Goal: Information Seeking & Learning: Learn about a topic

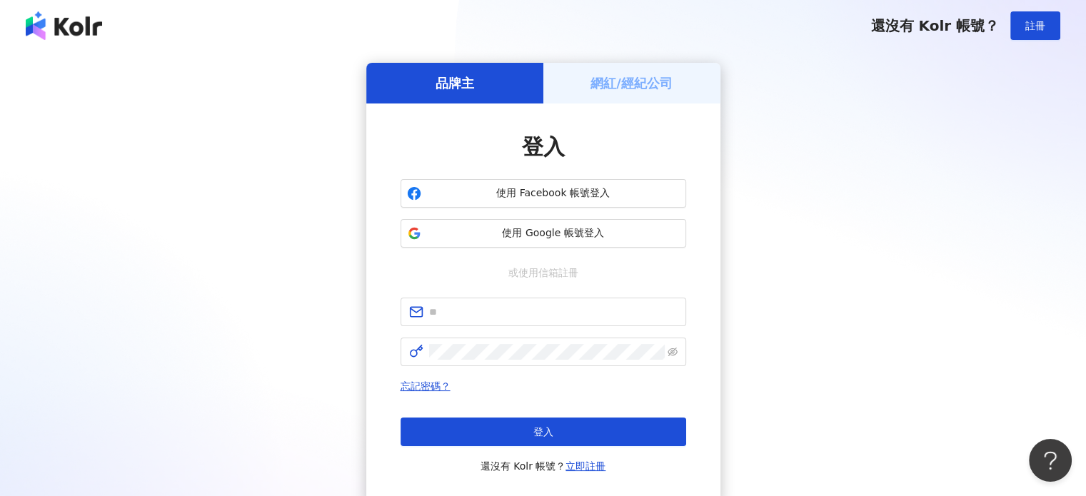
click at [1031, 218] on div "品牌主 網紅/經紀公司 登入 使用 Facebook 帳號登入 使用 Google 帳號登入 或使用信箱註冊 忘記密碼？ 登入 還沒有 Kolr 帳號？ 立即…" at bounding box center [543, 283] width 1052 height 440
click at [485, 321] on span at bounding box center [543, 312] width 286 height 29
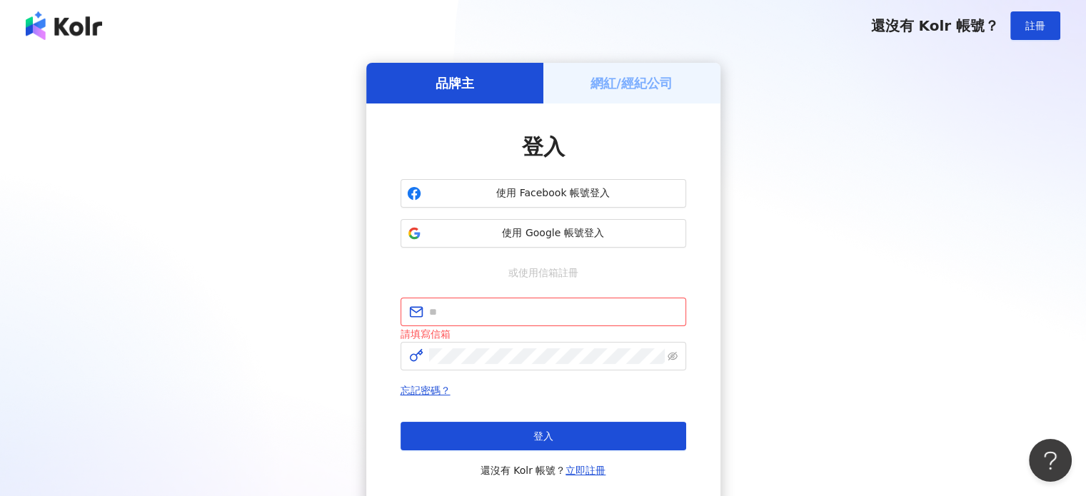
click at [562, 286] on div "登入 使用 Facebook 帳號登入 使用 Google 帳號登入 或使用信箱註冊 請填寫信箱 忘記密碼？ 登入 還沒有 Kolr 帳號？ 立即註冊" at bounding box center [543, 305] width 286 height 347
click at [451, 312] on input "text" at bounding box center [553, 312] width 248 height 16
paste input "**********"
type input "**********"
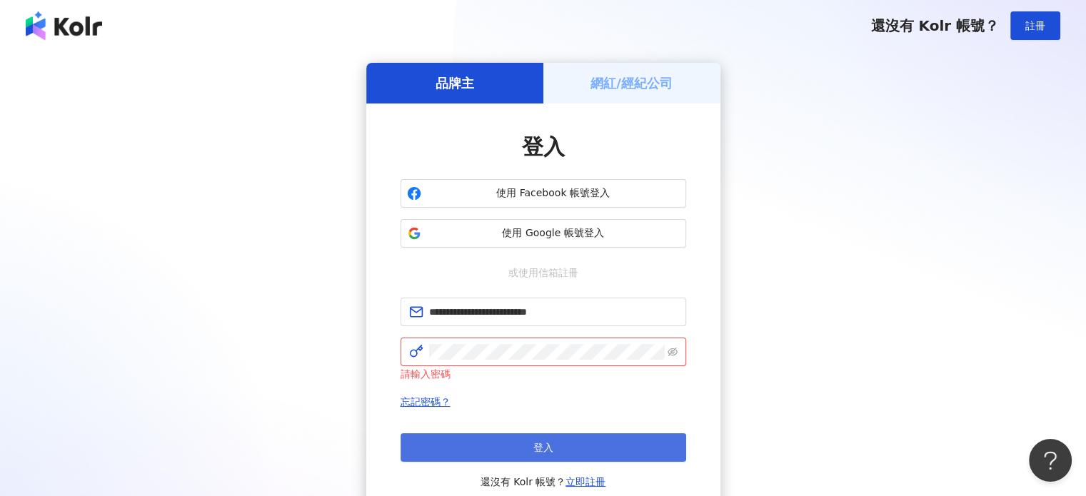
click at [457, 443] on button "登入" at bounding box center [543, 447] width 286 height 29
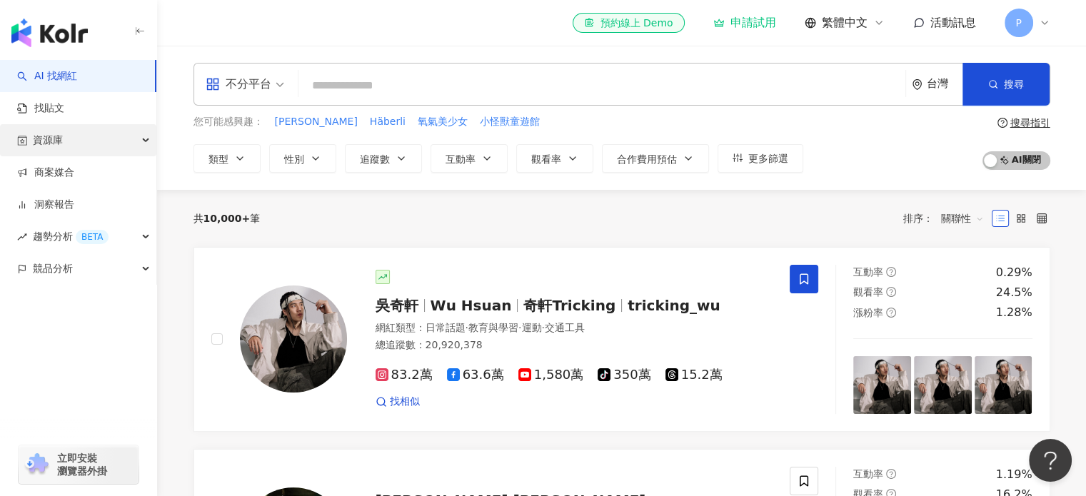
click at [97, 142] on div "資源庫" at bounding box center [78, 140] width 156 height 32
click at [373, 87] on input "search" at bounding box center [601, 85] width 595 height 27
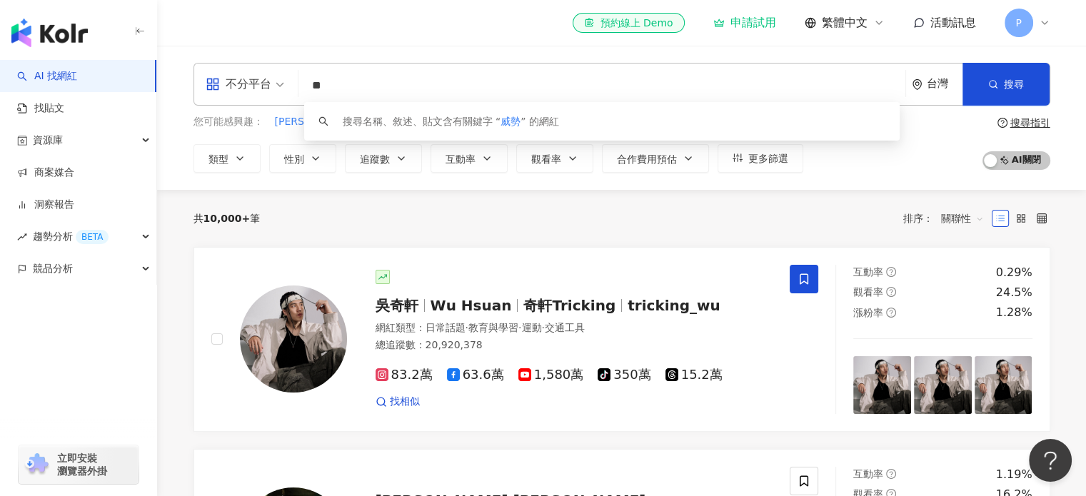
type input "*"
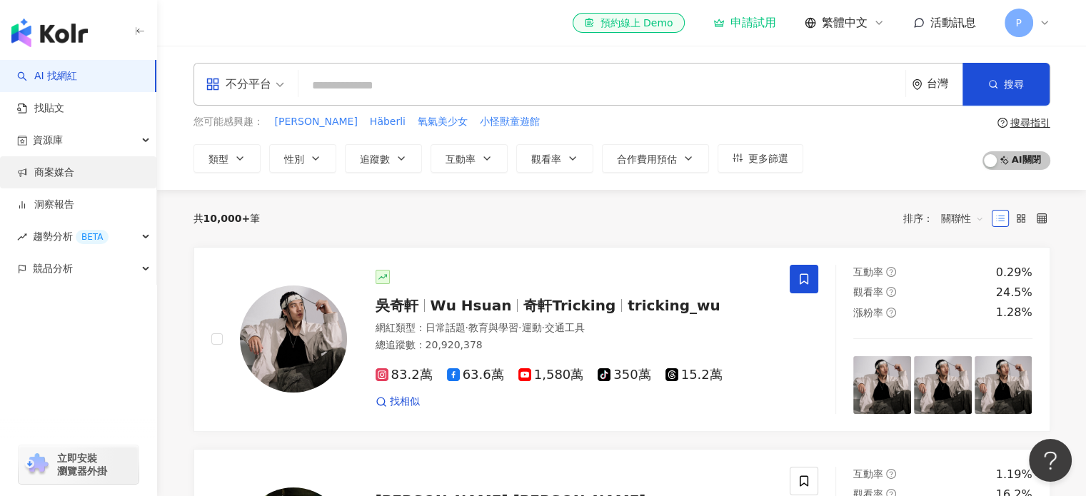
click at [74, 180] on link "商案媒合" at bounding box center [45, 173] width 57 height 14
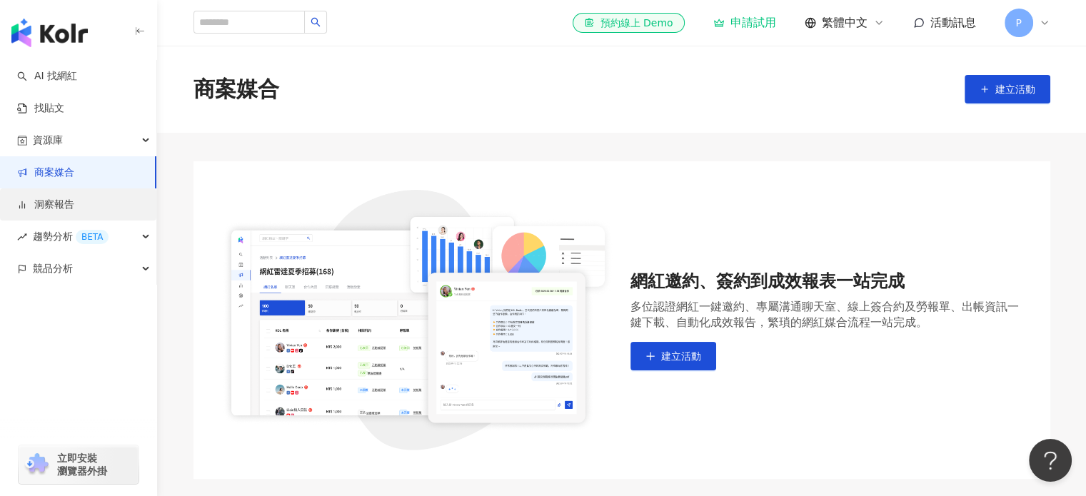
click at [74, 208] on link "洞察報告" at bounding box center [45, 205] width 57 height 14
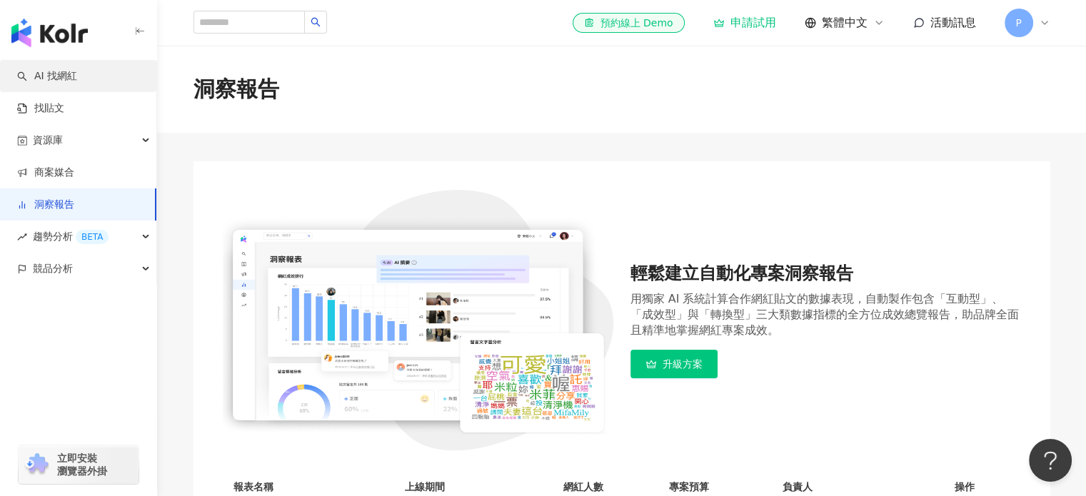
click at [77, 84] on link "AI 找網紅" at bounding box center [47, 76] width 60 height 14
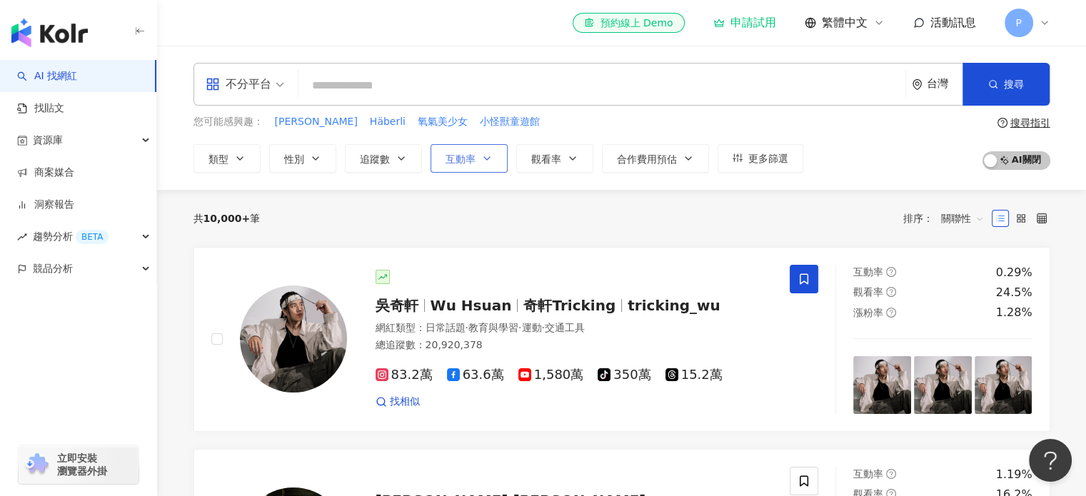
click at [488, 165] on button "互動率" at bounding box center [468, 158] width 77 height 29
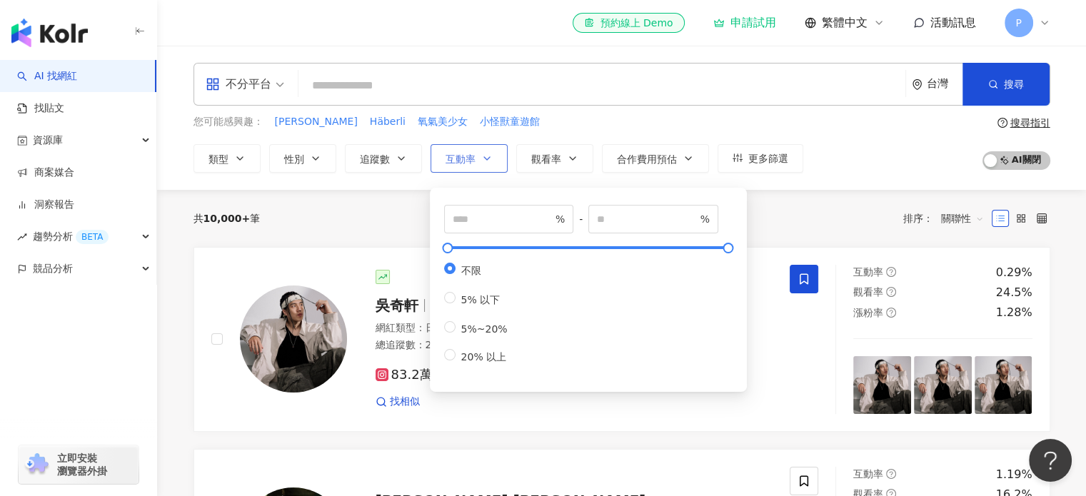
click at [488, 165] on button "互動率" at bounding box center [468, 158] width 77 height 29
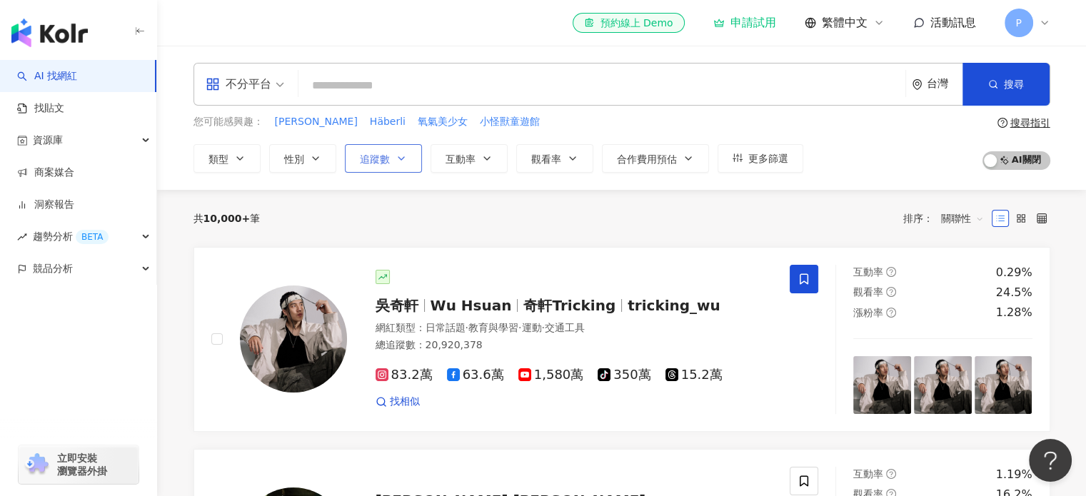
click at [407, 167] on button "追蹤數" at bounding box center [383, 158] width 77 height 29
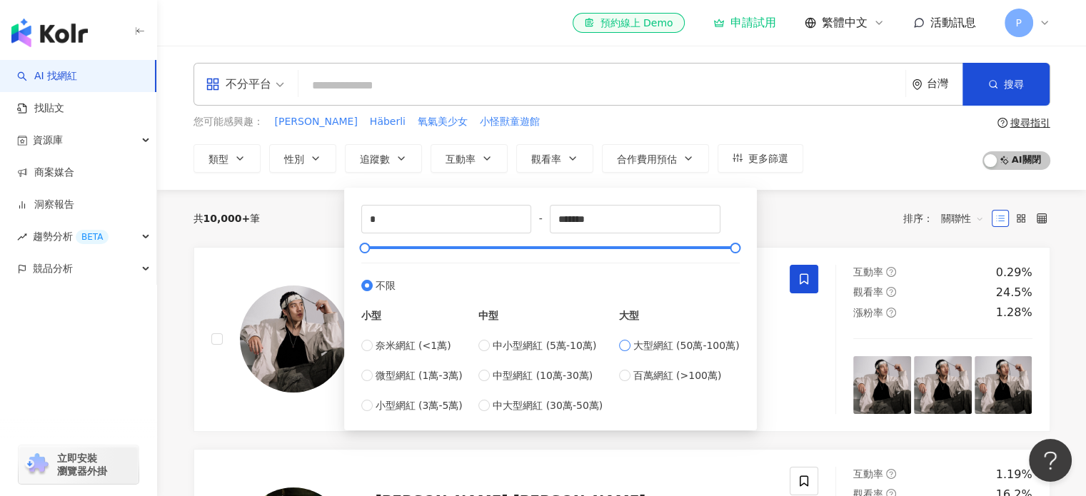
click at [645, 348] on span "大型網紅 (50萬-100萬)" at bounding box center [686, 346] width 106 height 16
type input "******"
drag, startPoint x: 553, startPoint y: 248, endPoint x: 493, endPoint y: 253, distance: 60.2
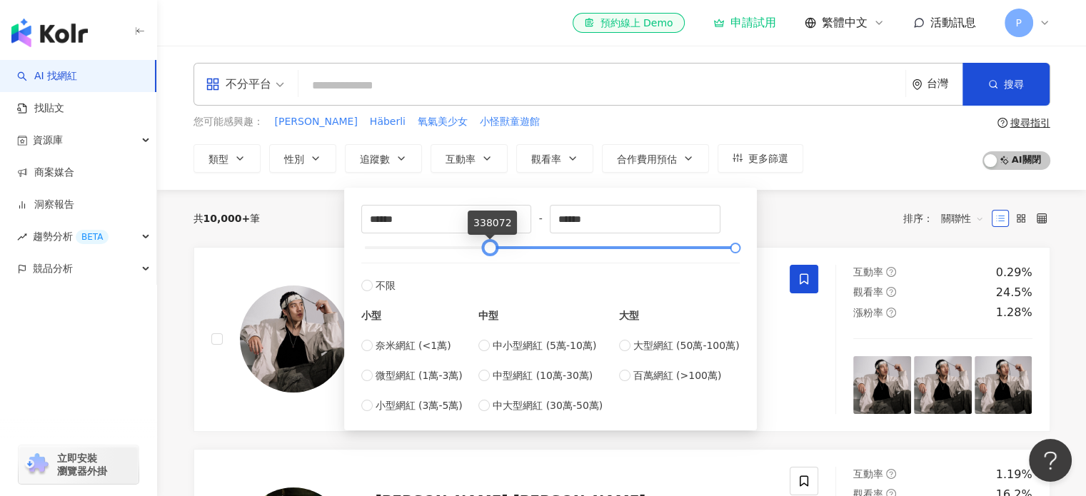
click at [493, 252] on div at bounding box center [490, 248] width 8 height 8
click at [862, 219] on div "共 10,000+ 筆 排序： 關聯性" at bounding box center [621, 218] width 857 height 23
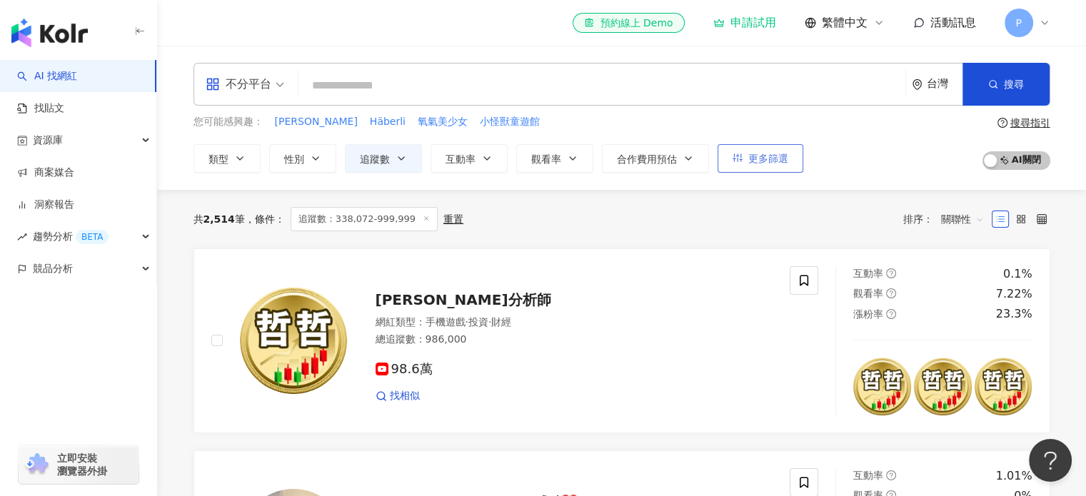
click at [775, 153] on span "更多篩選" at bounding box center [768, 158] width 40 height 11
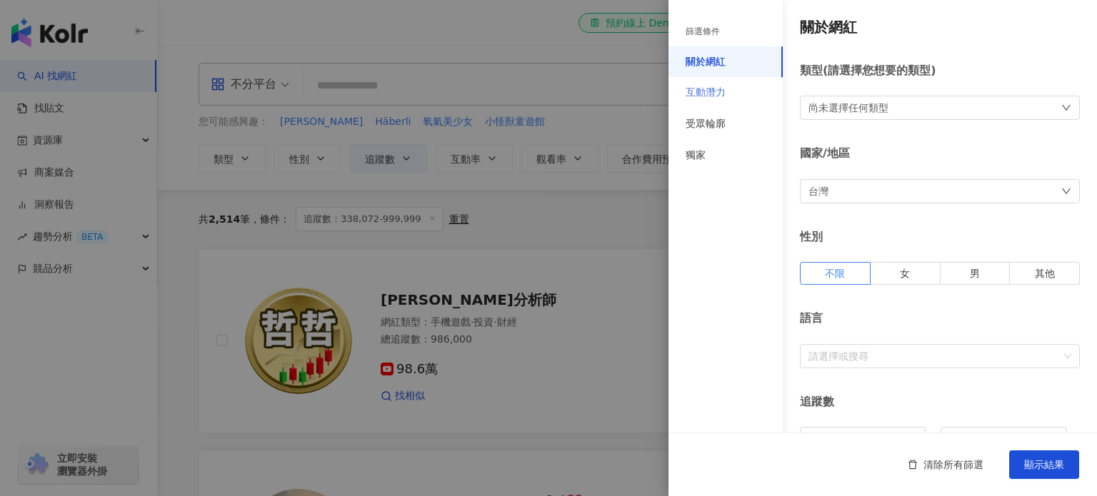
click at [730, 91] on div "互動潛力" at bounding box center [725, 92] width 114 height 31
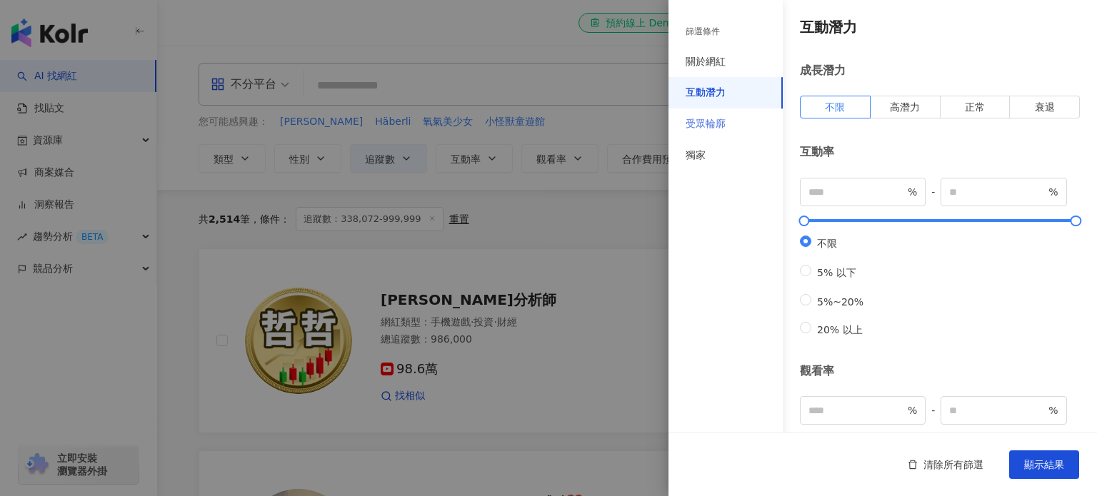
click at [728, 131] on div "受眾輪廓" at bounding box center [725, 124] width 114 height 31
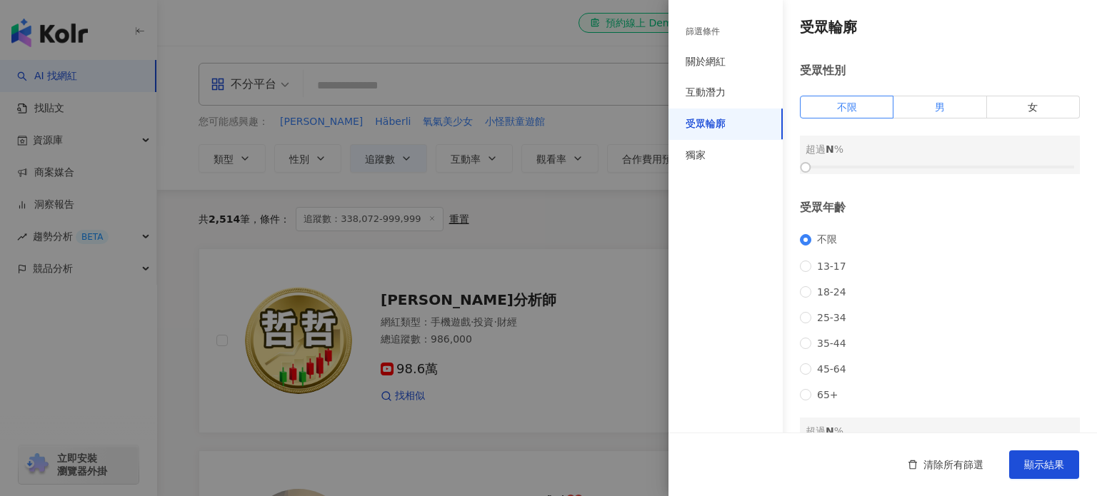
click at [944, 111] on label "男" at bounding box center [939, 107] width 93 height 23
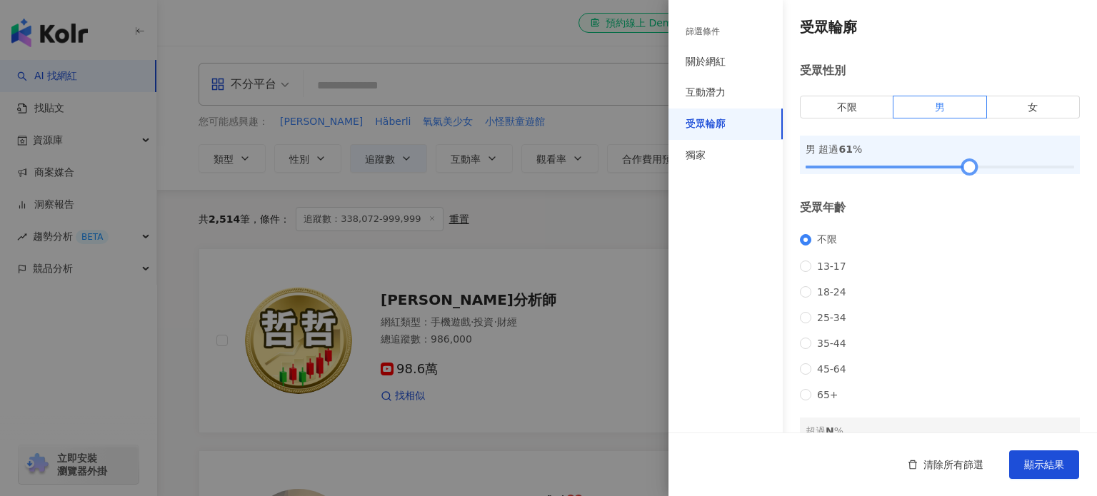
drag, startPoint x: 805, startPoint y: 168, endPoint x: 961, endPoint y: 169, distance: 156.3
click at [965, 169] on div at bounding box center [969, 167] width 8 height 8
click at [1039, 469] on span "顯示結果" at bounding box center [1044, 464] width 40 height 11
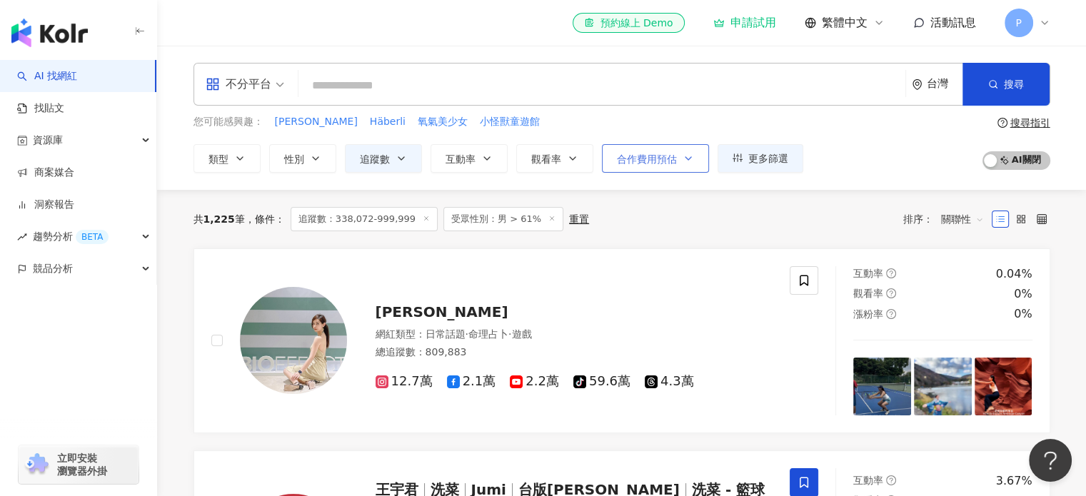
click at [648, 163] on span "合作費用預估" at bounding box center [647, 158] width 60 height 11
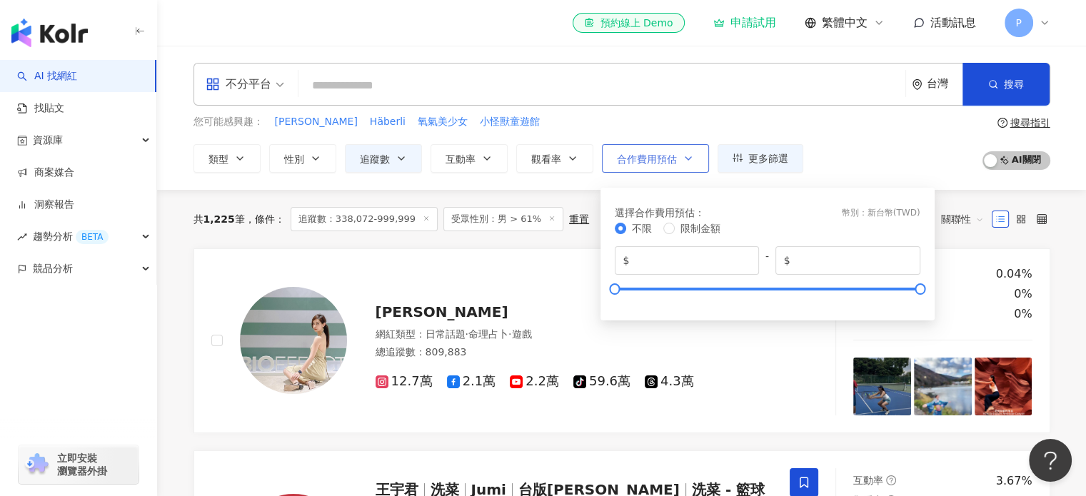
click at [648, 163] on span "合作費用預估" at bounding box center [647, 158] width 60 height 11
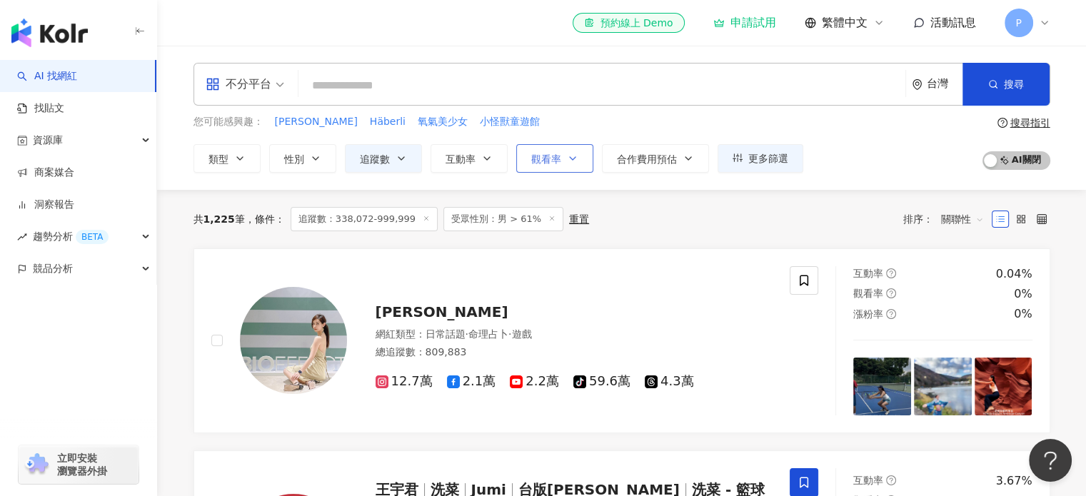
click at [581, 161] on button "觀看率" at bounding box center [554, 158] width 77 height 29
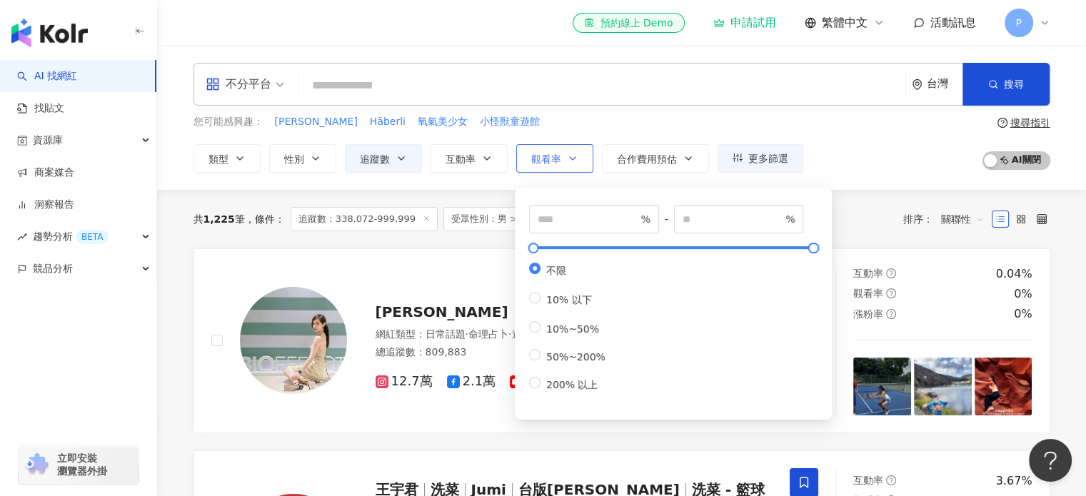
click at [580, 161] on button "觀看率" at bounding box center [554, 158] width 77 height 29
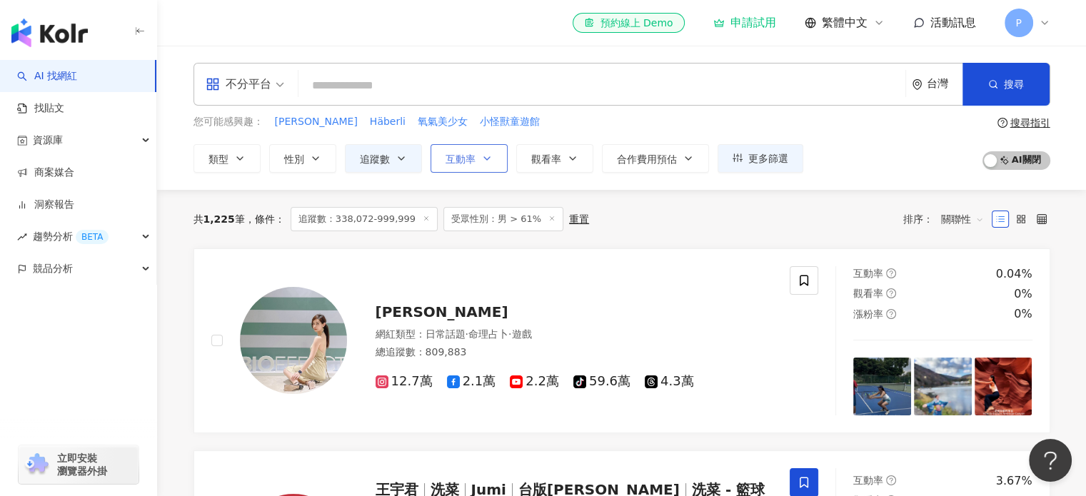
click at [480, 168] on button "互動率" at bounding box center [468, 158] width 77 height 29
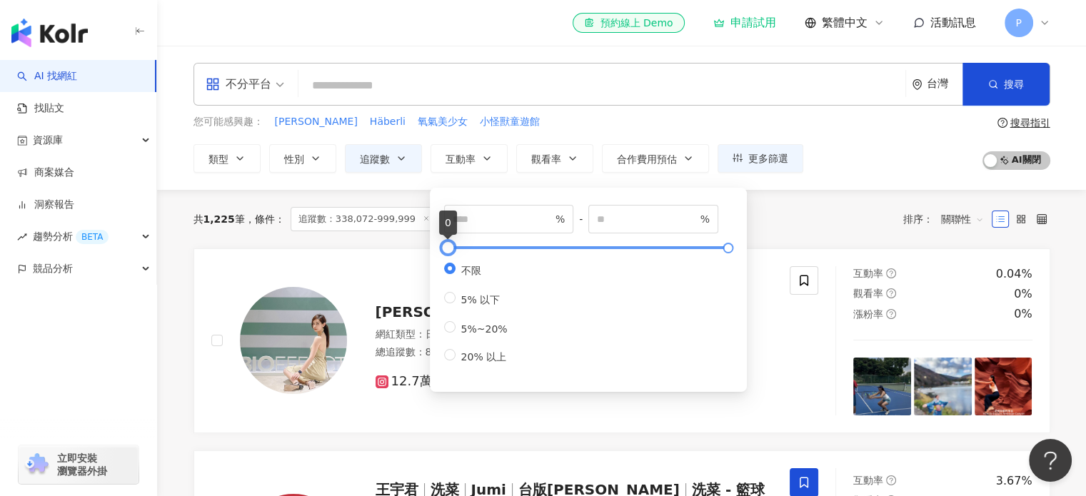
type input "***"
type input "*****"
drag, startPoint x: 445, startPoint y: 248, endPoint x: 533, endPoint y: 248, distance: 87.1
click at [518, 248] on div at bounding box center [514, 248] width 8 height 8
type input "*"
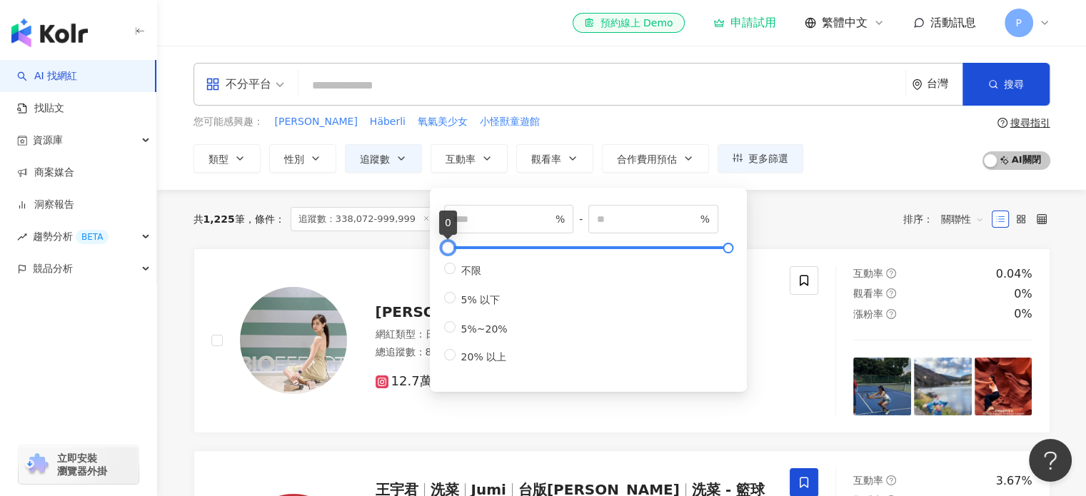
drag, startPoint x: 533, startPoint y: 248, endPoint x: 428, endPoint y: 273, distance: 107.2
click at [430, 273] on div "* % - ***** % 不限 5% 以下 5%~20% 20% 以上" at bounding box center [588, 290] width 317 height 204
click at [231, 166] on button "類型" at bounding box center [226, 158] width 67 height 29
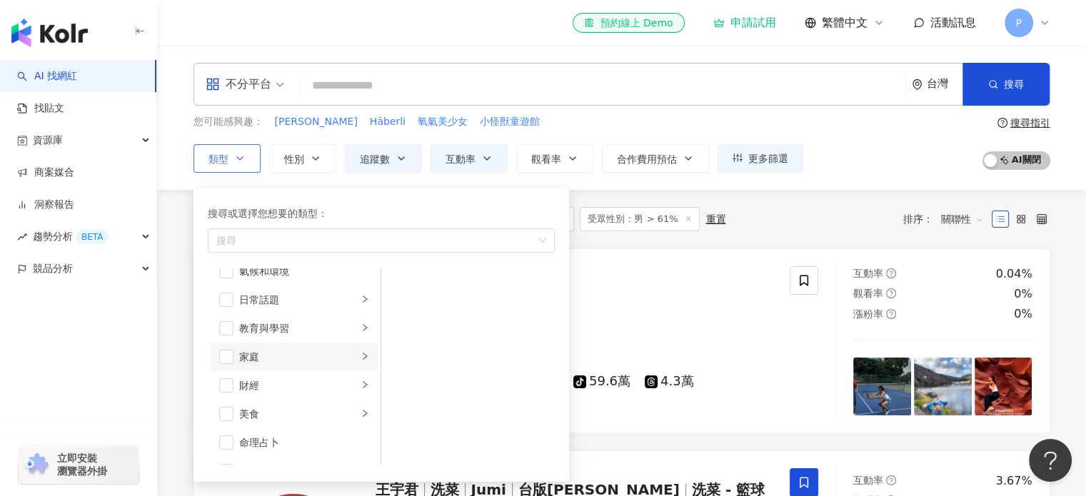
scroll to position [143, 0]
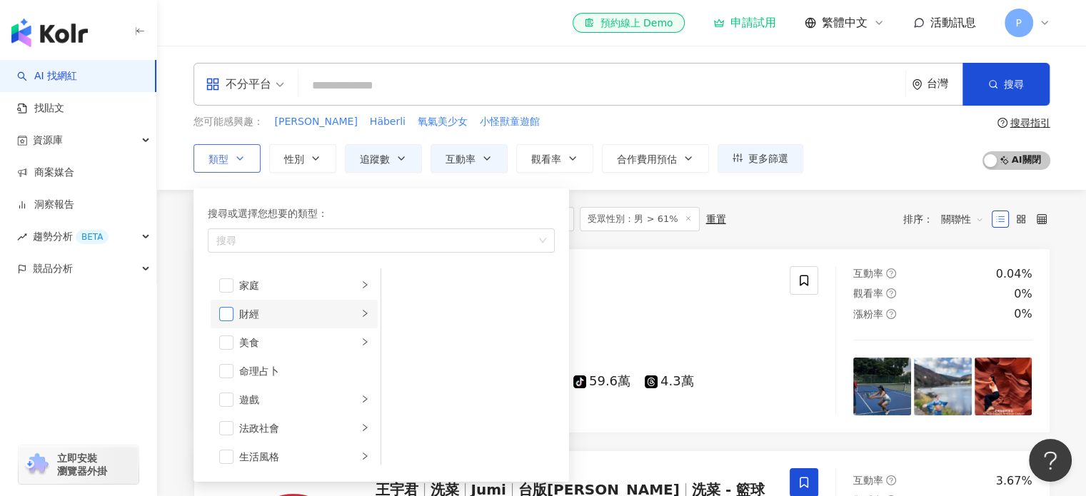
click at [230, 315] on span "button" at bounding box center [226, 314] width 14 height 14
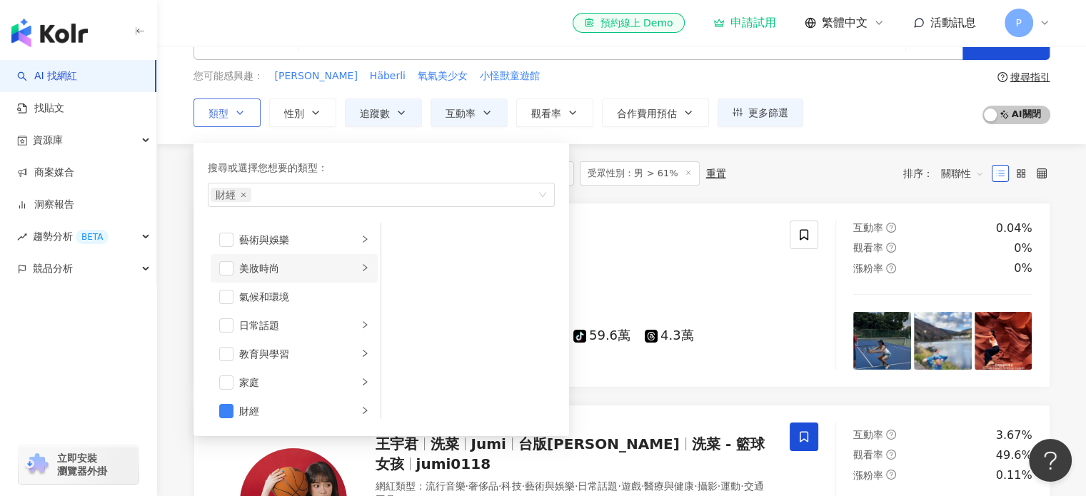
scroll to position [71, 0]
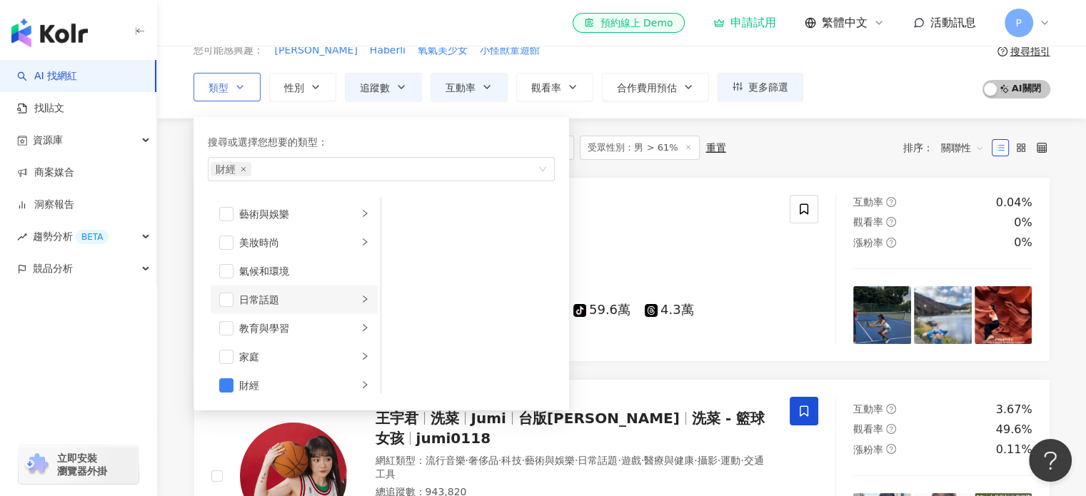
click at [306, 303] on div "日常話題" at bounding box center [298, 300] width 119 height 16
click at [403, 271] on span "button" at bounding box center [400, 271] width 14 height 14
click at [411, 211] on li "名人動態" at bounding box center [468, 214] width 168 height 29
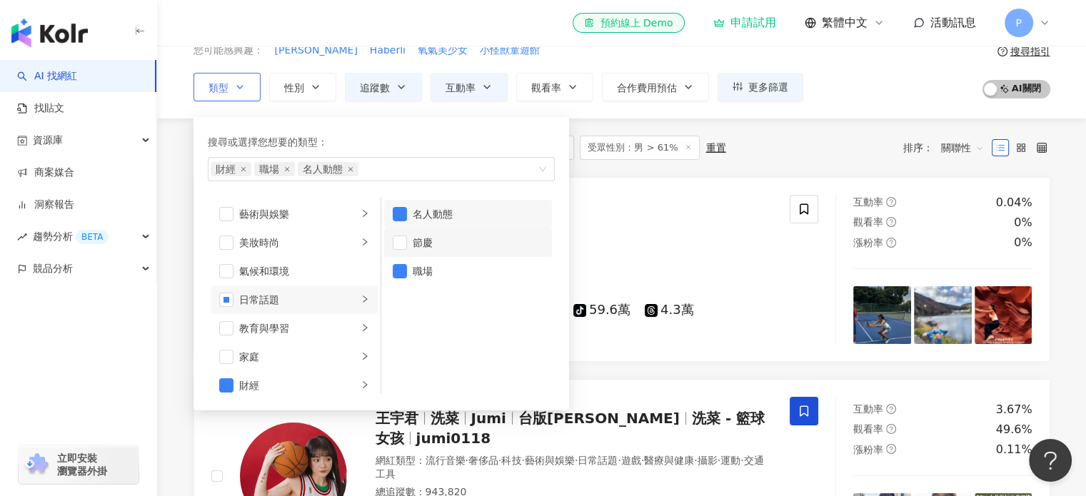
click at [410, 239] on li "節慶" at bounding box center [468, 242] width 168 height 29
click at [413, 211] on div "名人動態" at bounding box center [478, 214] width 131 height 16
click at [413, 236] on div "節慶" at bounding box center [478, 243] width 131 height 16
click at [271, 333] on div "教育與學習" at bounding box center [298, 329] width 119 height 16
click at [307, 350] on div "家庭" at bounding box center [298, 357] width 119 height 16
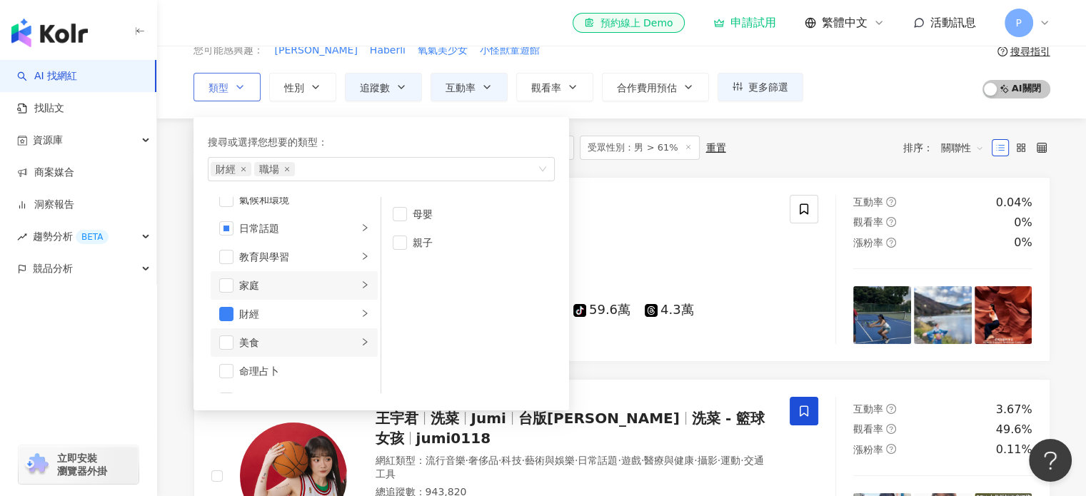
click at [314, 335] on div "美食" at bounding box center [298, 343] width 119 height 16
click at [226, 348] on span "button" at bounding box center [226, 343] width 14 height 14
click at [251, 256] on div "教育與學習" at bounding box center [298, 257] width 119 height 16
click at [297, 281] on div "家庭" at bounding box center [298, 286] width 119 height 16
click at [303, 259] on div "教育與學習" at bounding box center [298, 257] width 119 height 16
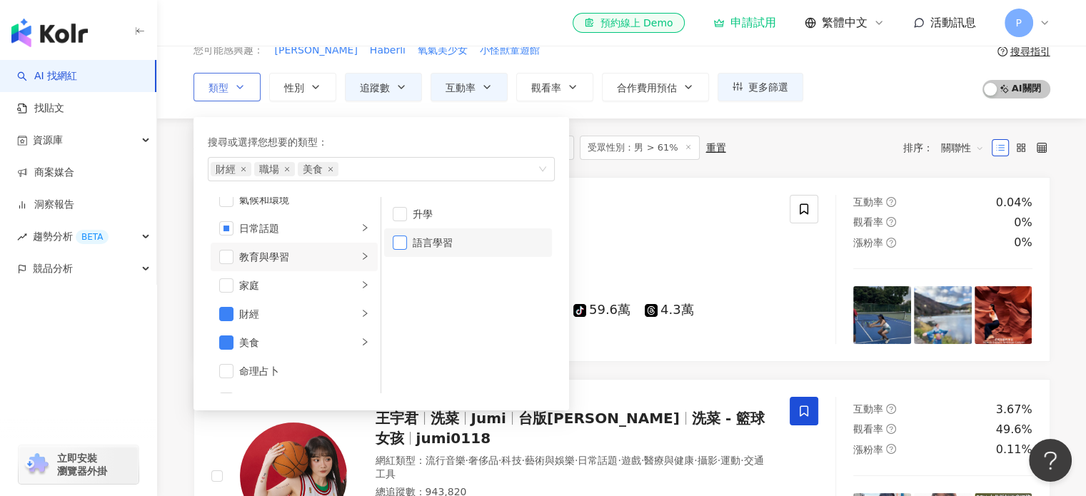
click at [403, 242] on span "button" at bounding box center [400, 243] width 14 height 14
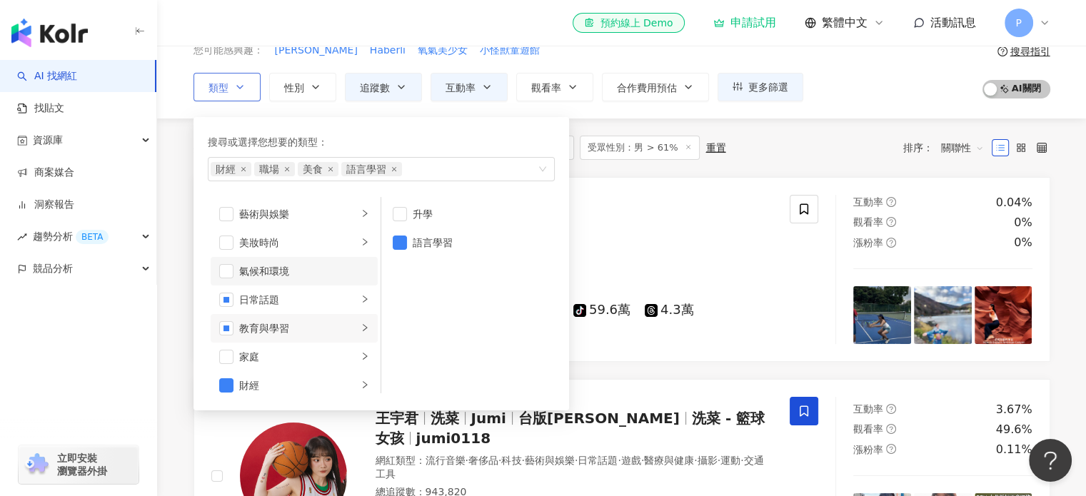
click at [292, 268] on div "氣候和環境" at bounding box center [304, 271] width 130 height 16
click at [315, 241] on div "美妝時尚" at bounding box center [298, 243] width 119 height 16
click at [271, 273] on div "氣候和環境" at bounding box center [304, 271] width 130 height 16
click at [585, 166] on div "共 1,118 筆 條件 ： 追蹤數：338,072-999,999 互動率：0%~10,000% 受眾性別：男 > 61% 重置 排序： 關聯性" at bounding box center [621, 148] width 857 height 59
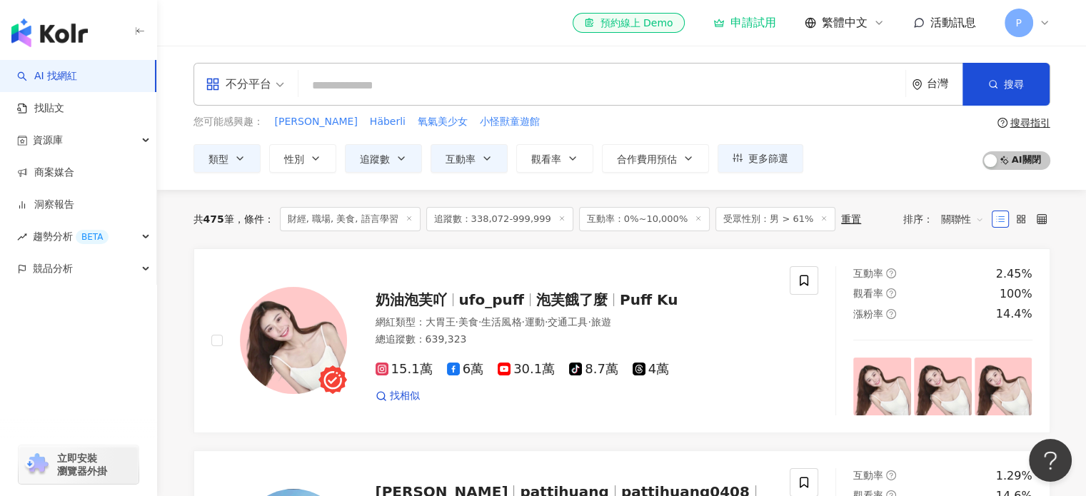
click at [468, 219] on span "追蹤數：338,072-999,999" at bounding box center [499, 219] width 147 height 24
click at [560, 219] on line at bounding box center [562, 218] width 4 height 4
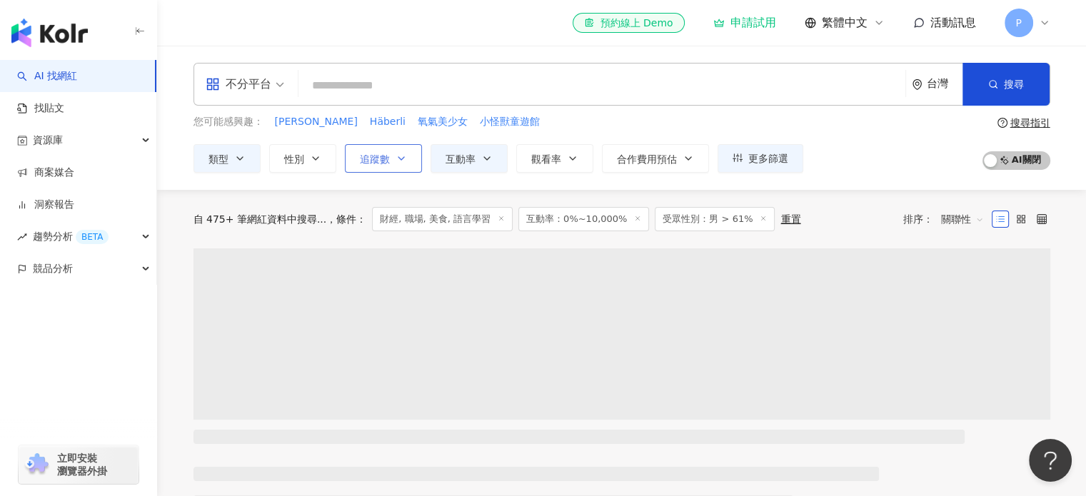
click at [381, 163] on span "追蹤數" at bounding box center [375, 158] width 30 height 11
type input "*"
type input "*******"
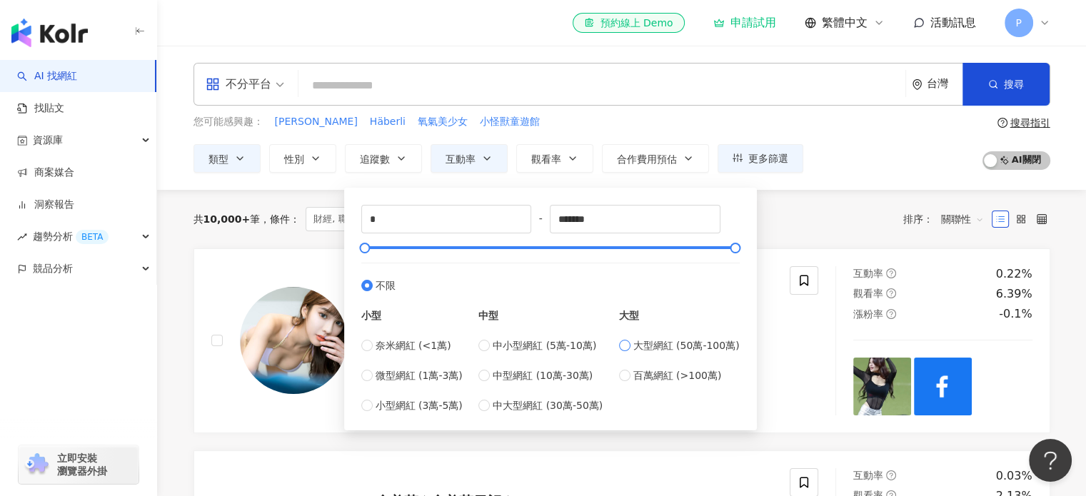
click at [638, 342] on label "大型網紅 (50萬-100萬)" at bounding box center [679, 346] width 121 height 16
type input "******"
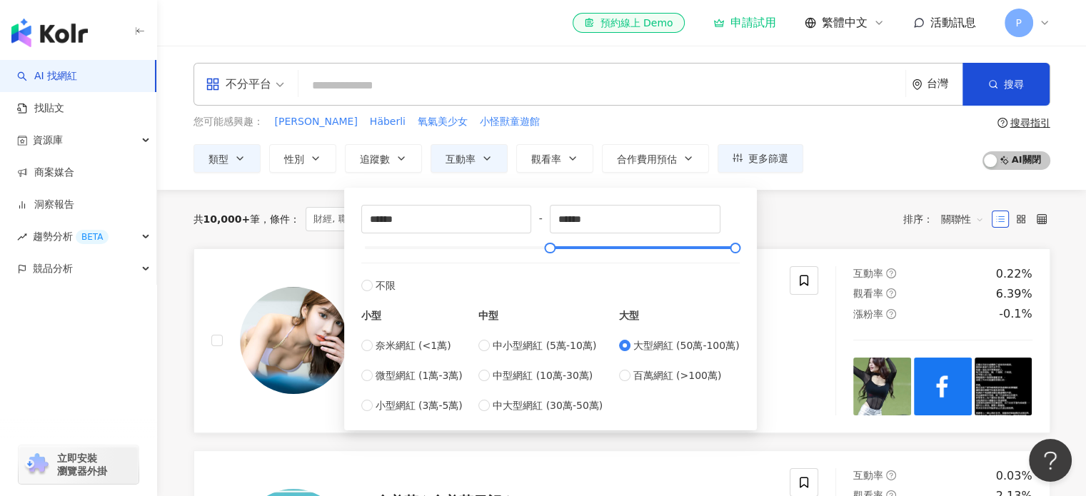
click at [776, 380] on div "琳妲-林羿禎 反骨甜心 網紅類型 ： 藝術與娛樂 · 日常話題 · 教育與學習 · 家庭 · 美食 · 法政社會 · 運動 · 旅遊 總追蹤數 ： 3,330…" at bounding box center [500, 340] width 579 height 149
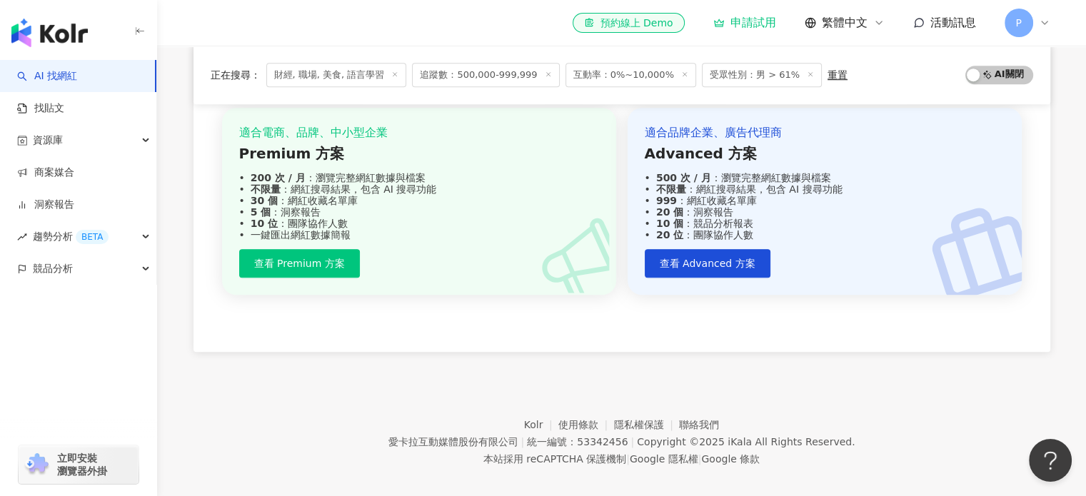
scroll to position [1175, 0]
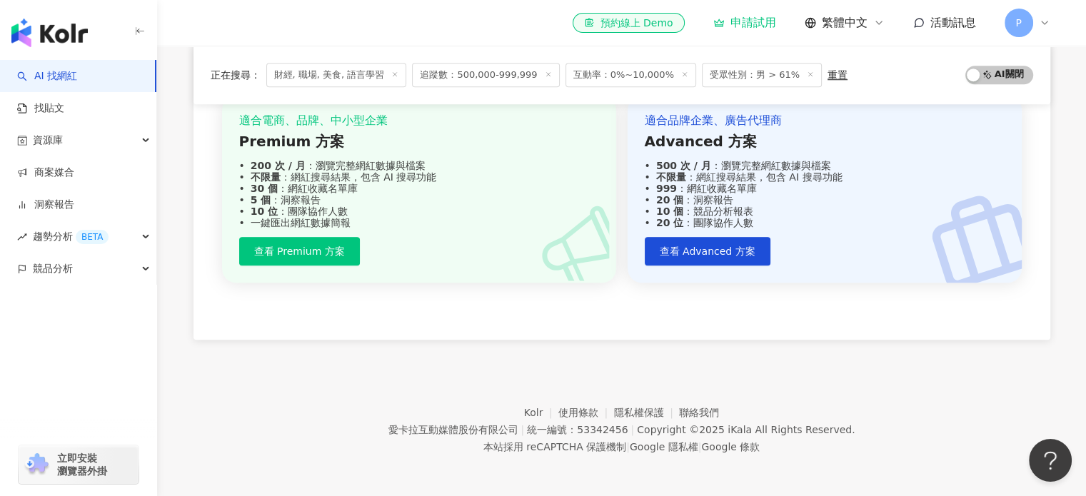
drag, startPoint x: 212, startPoint y: 398, endPoint x: 202, endPoint y: 385, distance: 15.7
click at [212, 398] on footer "Kolr 使用條款 隱私權保護 聯絡我們 愛卡拉互動媒體股份有限公司 | 統一編號：53342456 | Copyright © 2025 iKala All…" at bounding box center [621, 419] width 929 height 158
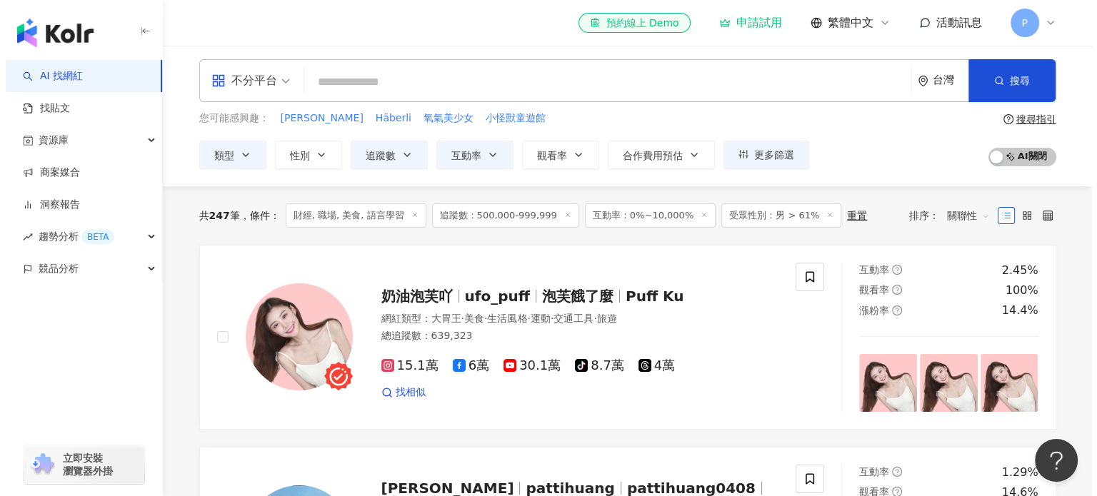
scroll to position [0, 0]
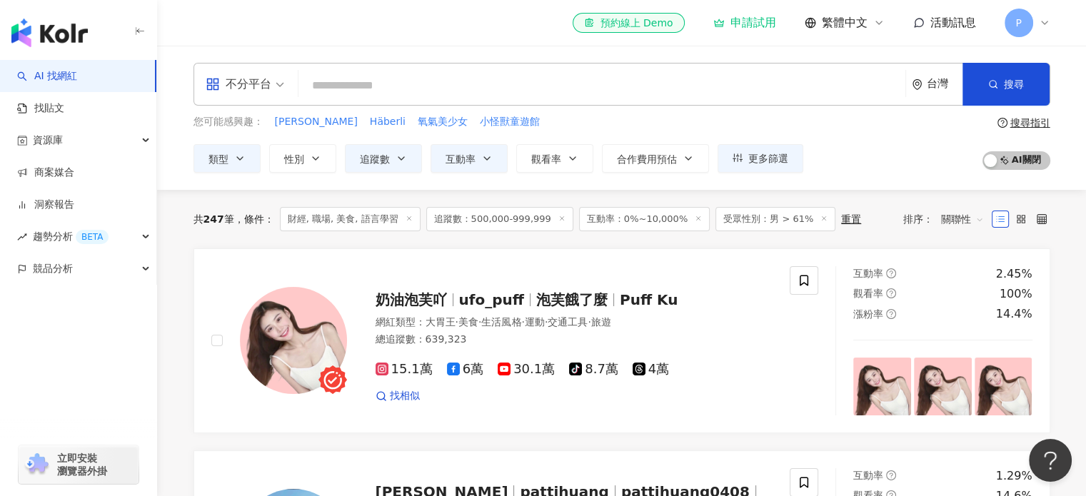
click at [356, 77] on input "search" at bounding box center [601, 85] width 595 height 27
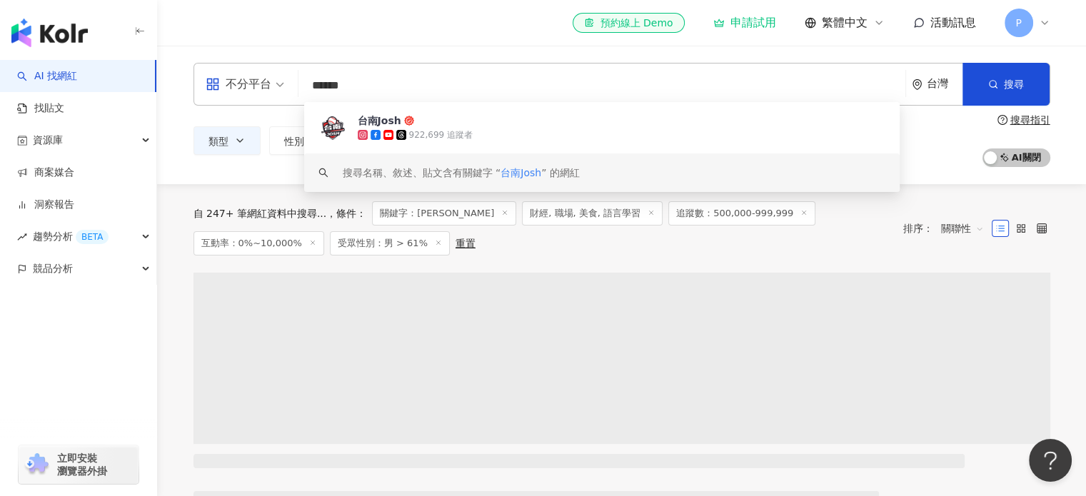
type input "******"
click at [411, 233] on div "自 247+ 筆網紅資料中搜尋... 條件 ： 關鍵字：台南Josh 財經, 職場, 美食, 語言學習 追蹤數：500,000-999,999 互動率：0%~…" at bounding box center [540, 228] width 695 height 54
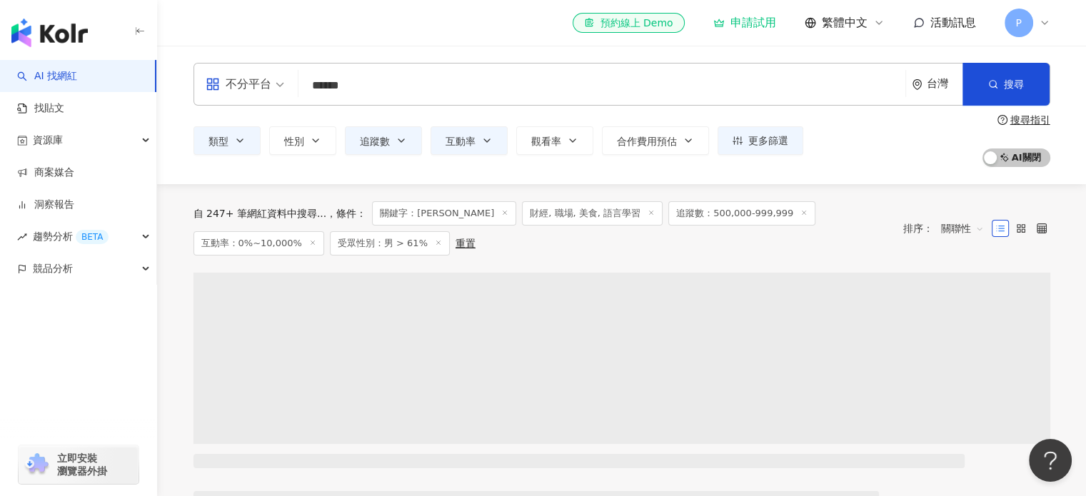
click at [381, 91] on input "******" at bounding box center [601, 85] width 595 height 27
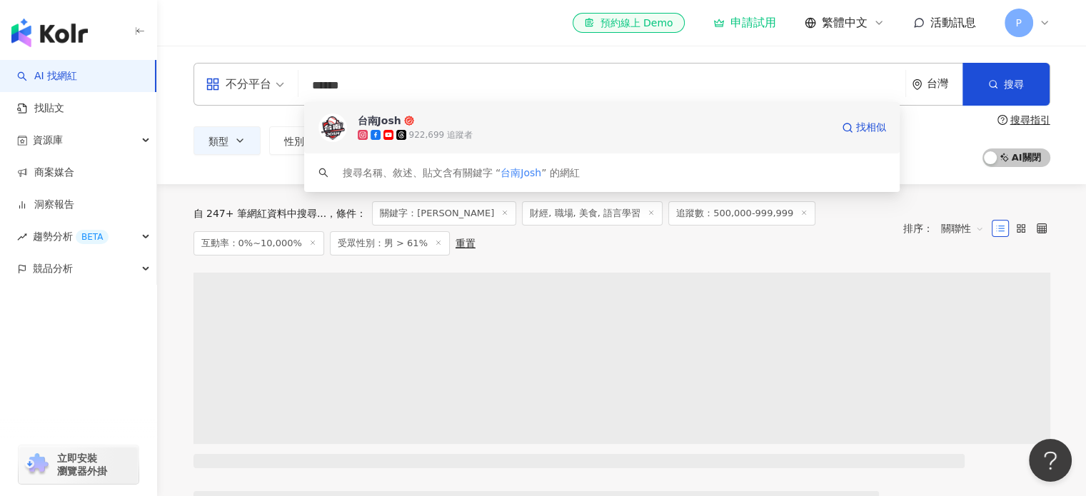
click at [456, 133] on div "922,699 追蹤者" at bounding box center [441, 135] width 64 height 12
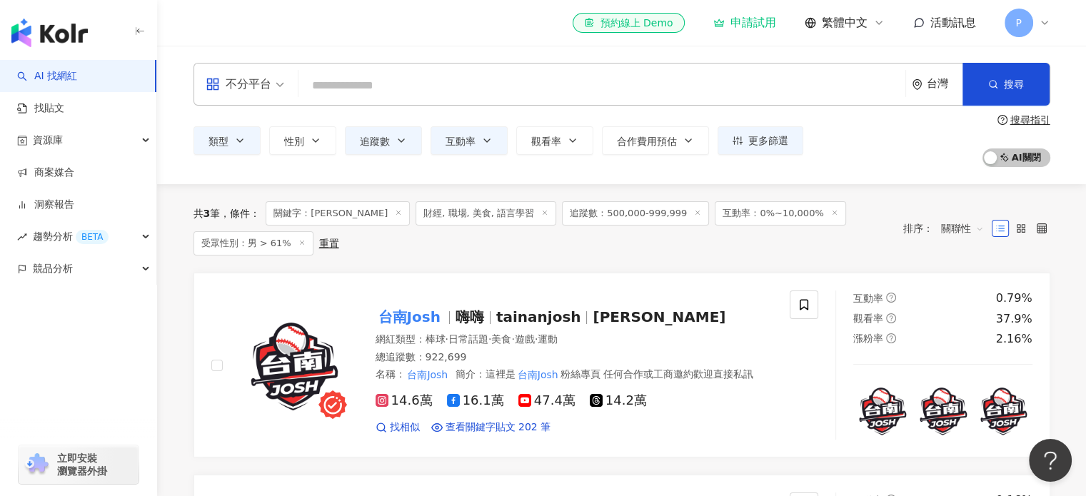
click at [1051, 24] on div "el-icon-cs 預約線上 Demo 申請試用 繁體中文 活動訊息 P" at bounding box center [622, 23] width 914 height 46
click at [1042, 20] on icon at bounding box center [1044, 22] width 11 height 11
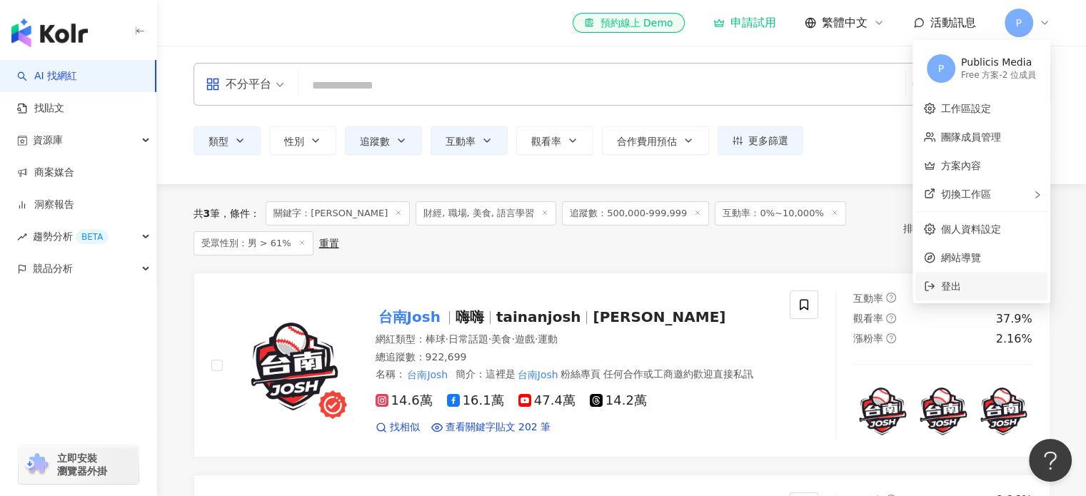
click at [987, 287] on span "登出" at bounding box center [990, 286] width 98 height 16
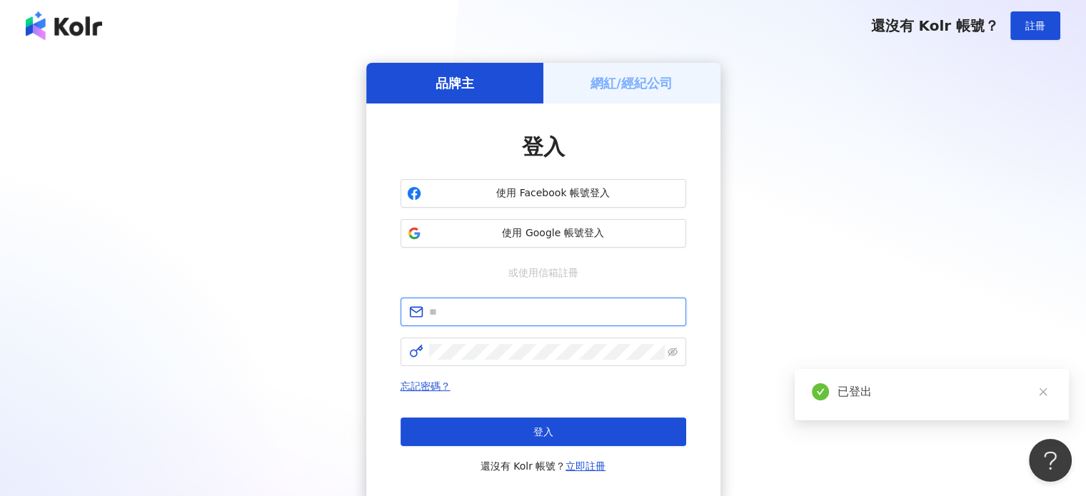
click at [493, 316] on input "text" at bounding box center [553, 312] width 248 height 16
paste input "**********"
type input "**********"
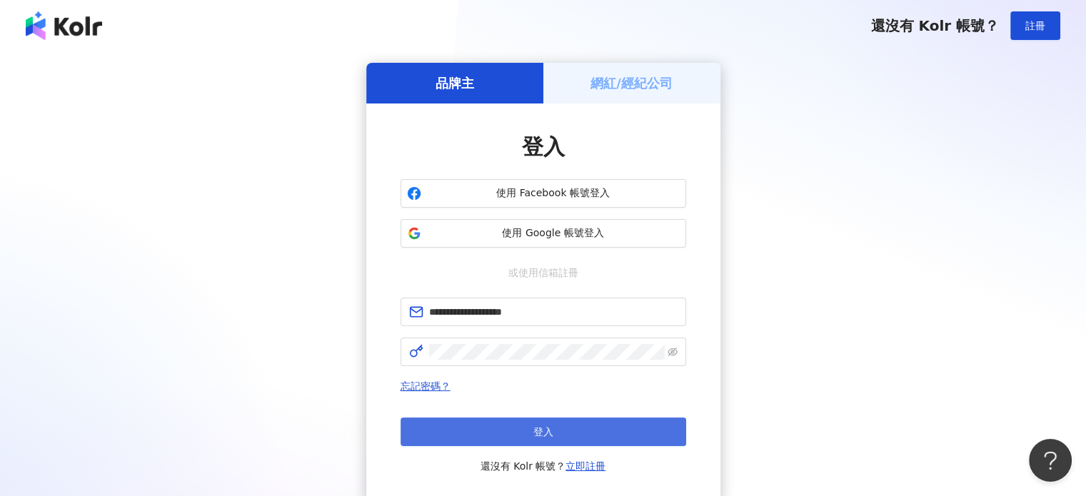
click at [496, 438] on button "登入" at bounding box center [543, 432] width 286 height 29
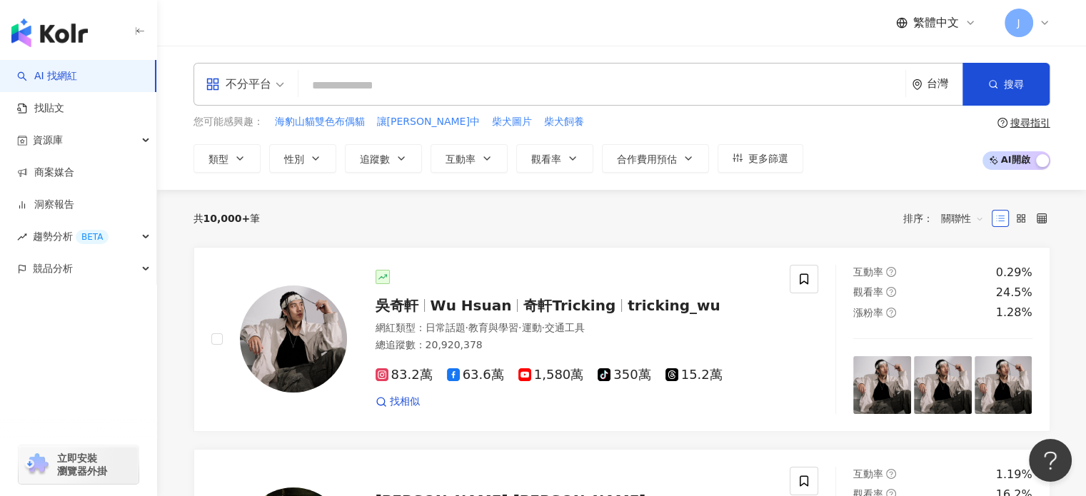
click at [575, 235] on div "共 10,000+ 筆 排序： 關聯性" at bounding box center [621, 218] width 857 height 57
click at [497, 88] on input "search" at bounding box center [601, 85] width 595 height 27
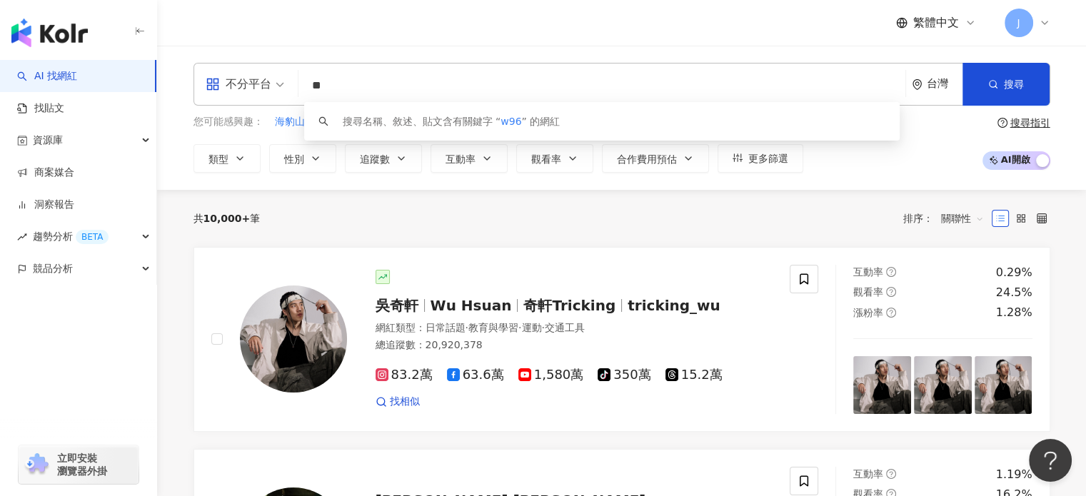
type input "*"
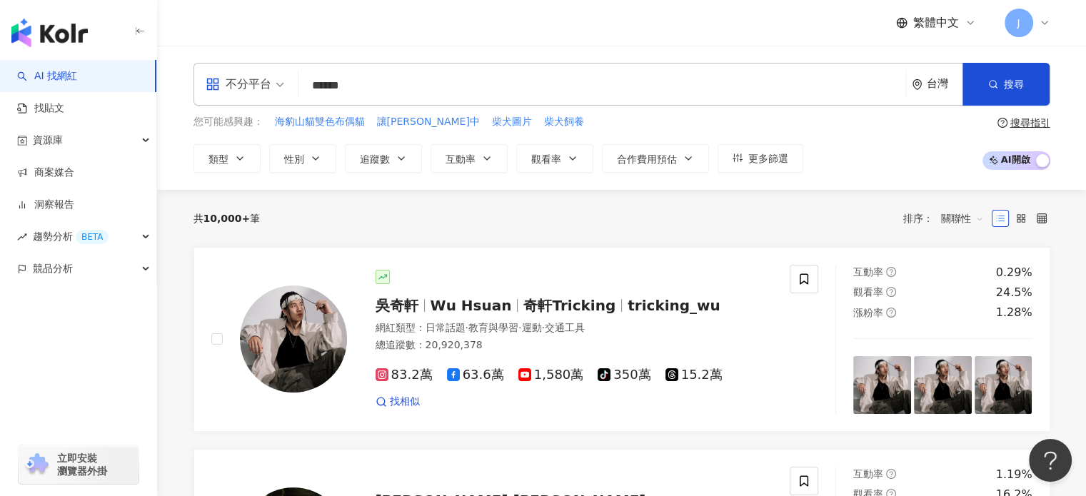
type input "******"
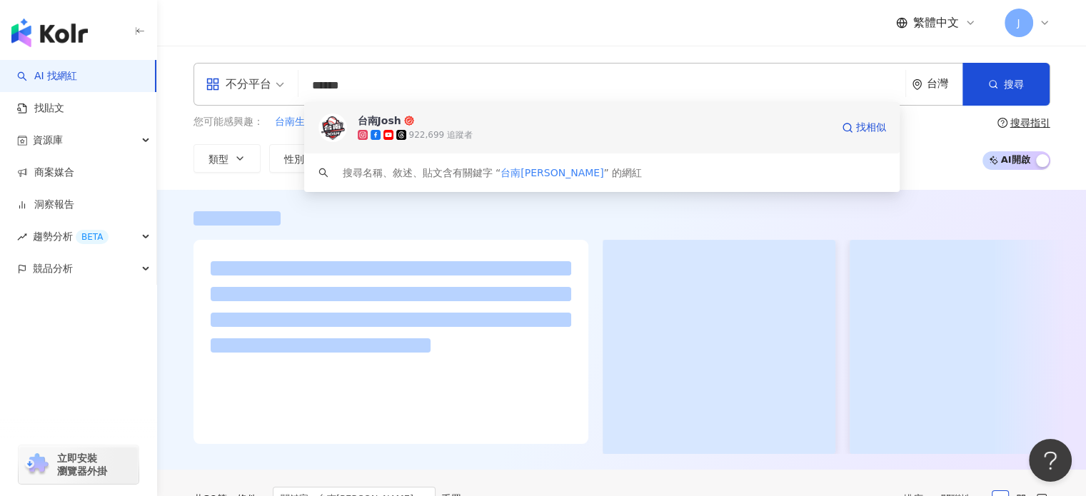
click at [593, 125] on span "台南Josh" at bounding box center [594, 121] width 473 height 14
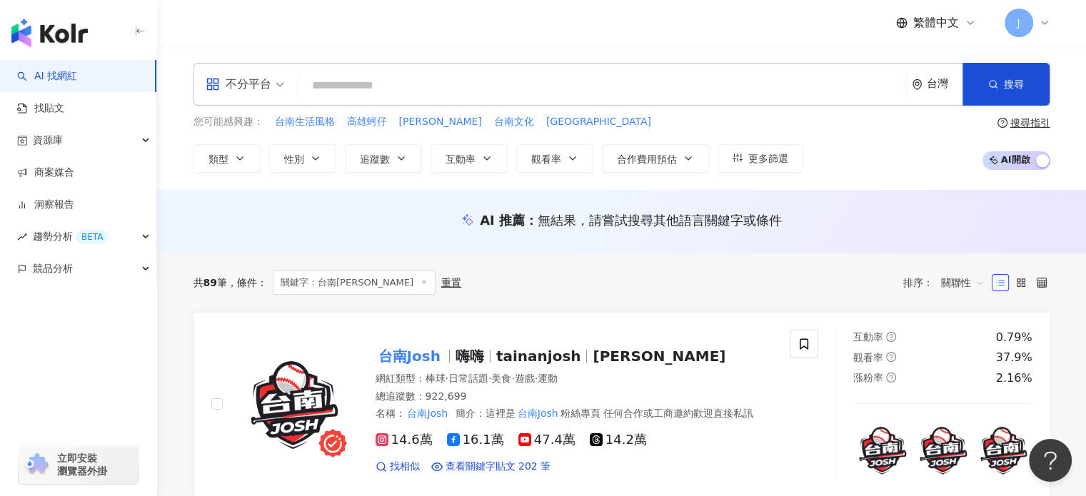
click at [352, 79] on input "search" at bounding box center [601, 85] width 595 height 27
click at [385, 161] on span "追蹤數" at bounding box center [375, 158] width 30 height 11
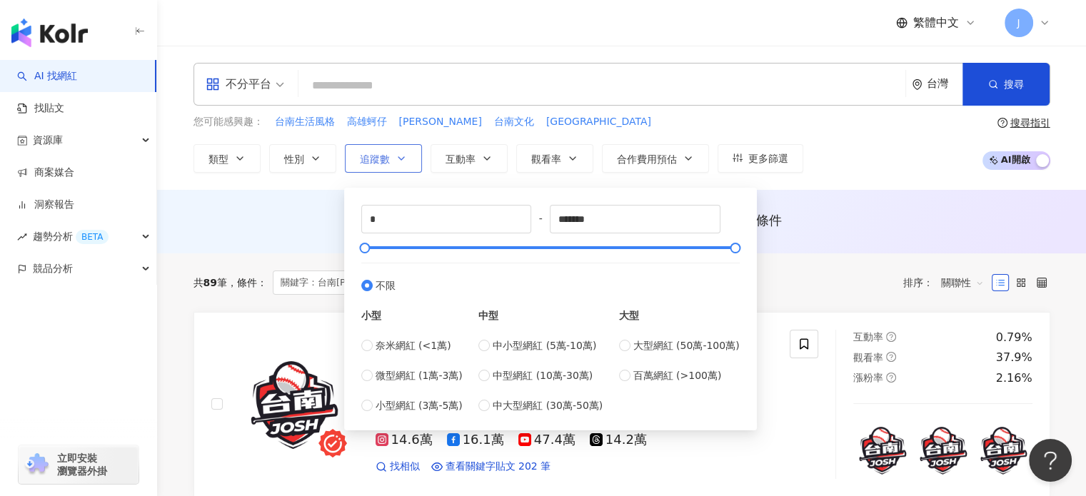
click at [386, 160] on span "追蹤數" at bounding box center [375, 158] width 30 height 11
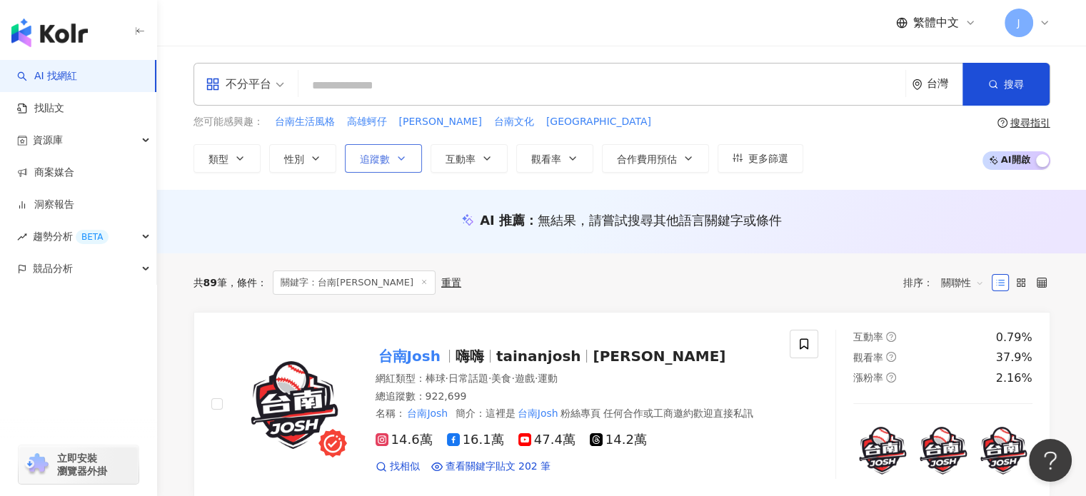
click at [393, 162] on button "追蹤數" at bounding box center [383, 158] width 77 height 29
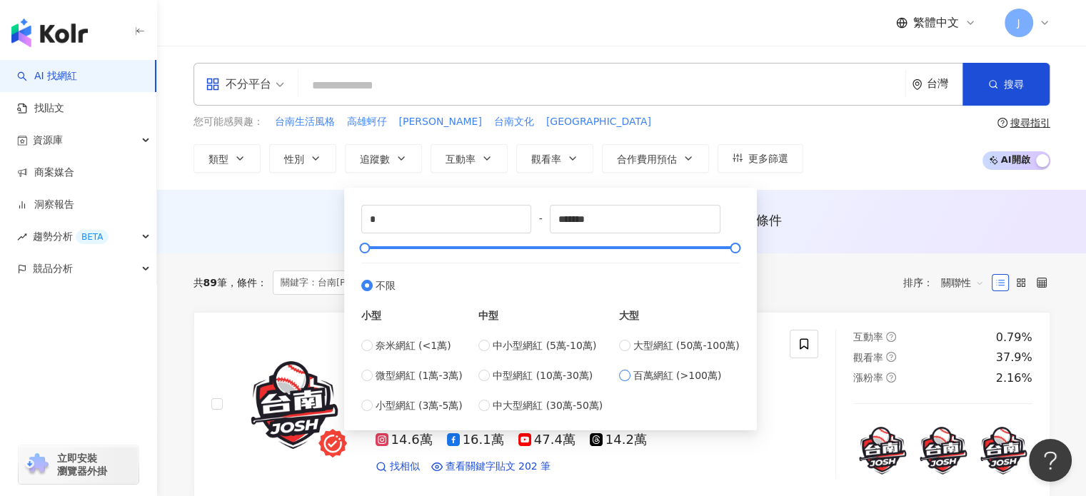
click at [662, 375] on span "百萬網紅 (>100萬)" at bounding box center [677, 376] width 89 height 16
type input "*******"
type input "*********"
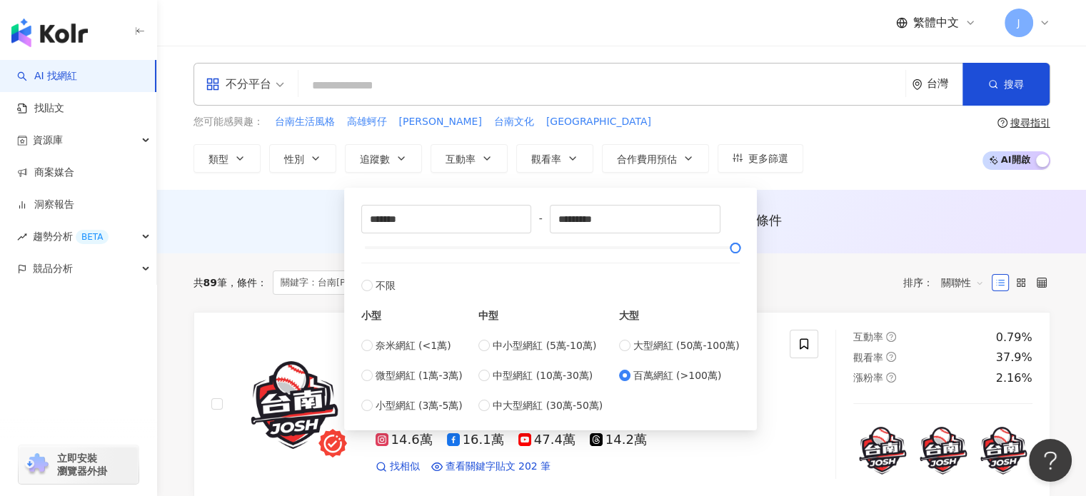
click at [643, 332] on div "大型 大型網紅 (50萬-100萬) 百萬網紅 (>100萬)" at bounding box center [679, 353] width 121 height 120
click at [654, 347] on span "大型網紅 (50萬-100萬)" at bounding box center [686, 346] width 106 height 16
type input "******"
click at [466, 155] on span "互動率" at bounding box center [460, 158] width 30 height 11
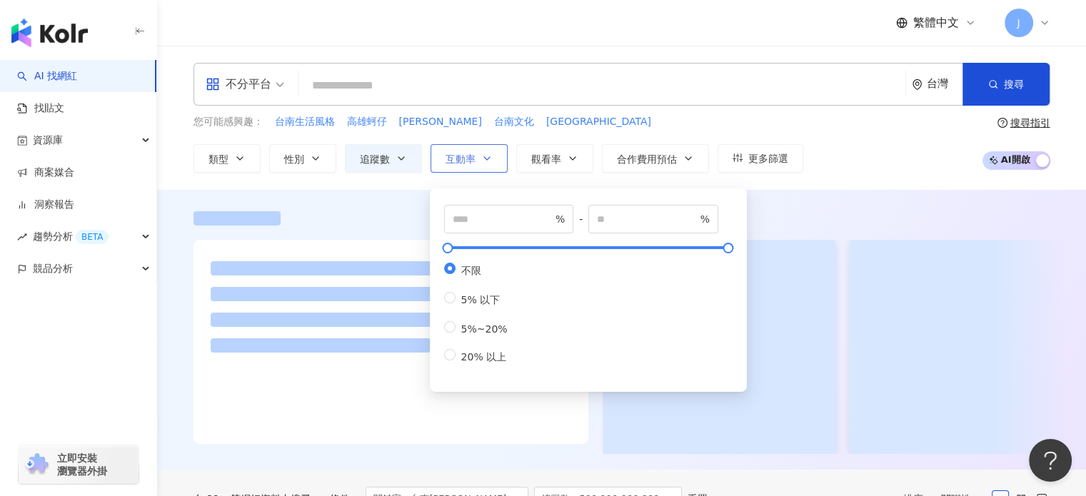
click at [466, 155] on span "互動率" at bounding box center [460, 158] width 30 height 11
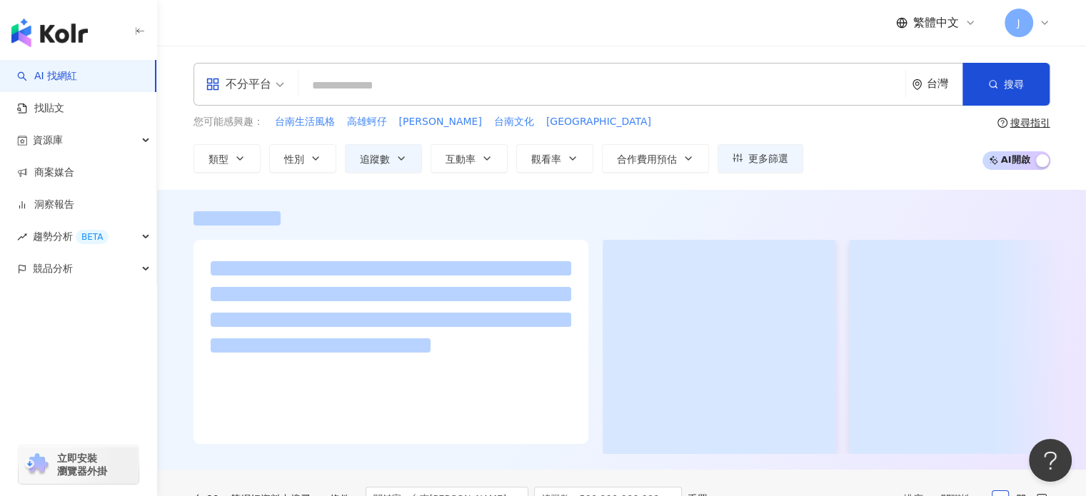
click at [862, 143] on div "您可能感興趣： 台南生活風格 高雄蚵仔 Feng 台南文化 台南延甲 類型 性別 追蹤數 互動率 觀看率 合作費用預估 更多篩選 ****** - *****…" at bounding box center [621, 143] width 857 height 59
click at [288, 171] on button "性別" at bounding box center [302, 158] width 67 height 29
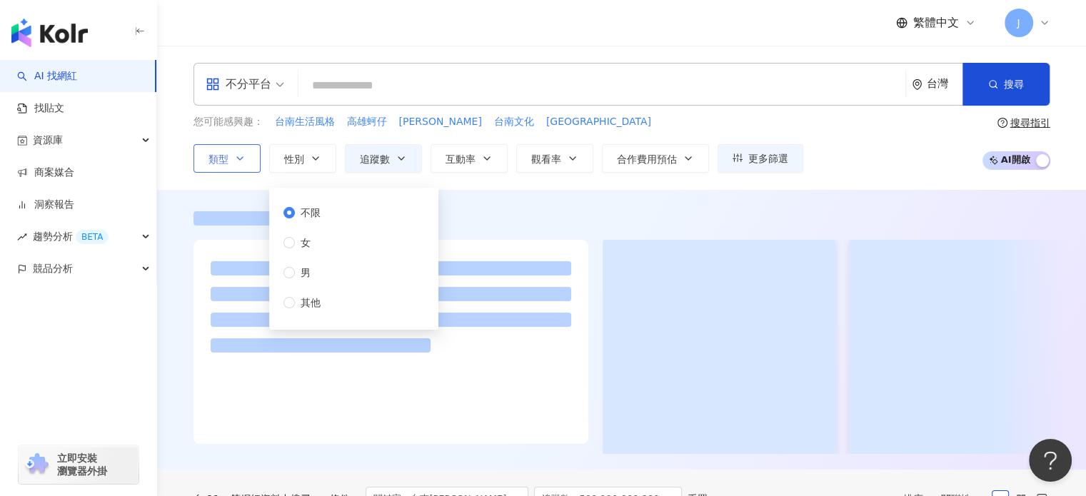
click at [241, 160] on icon "button" at bounding box center [239, 158] width 11 height 11
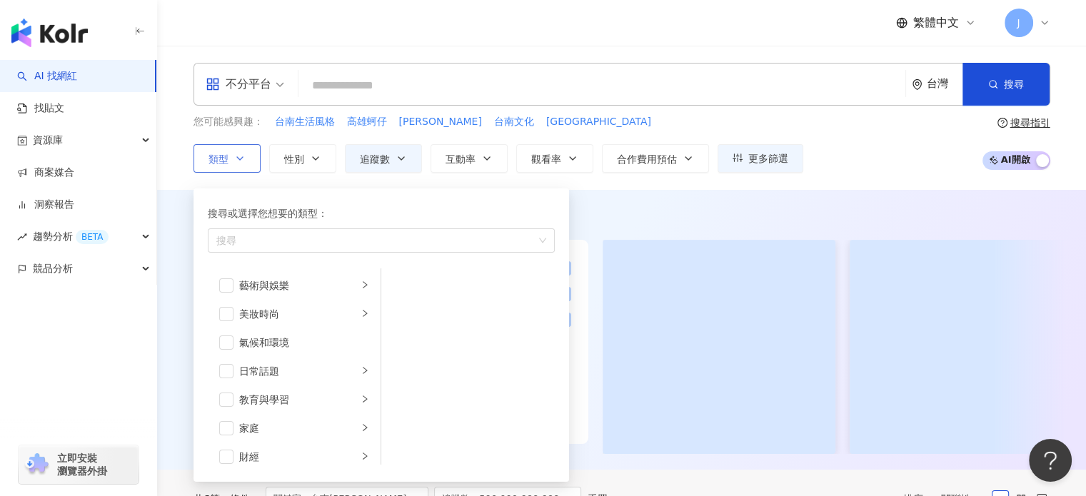
click at [233, 153] on button "類型 搜尋或選擇您想要的類型： 搜尋 藝術與娛樂 美妝時尚 氣候和環境 日常話題 教育與學習 家庭 財經 美食 命理占卜 遊戲 法政社會 生活風格 影視娛樂 …" at bounding box center [226, 158] width 67 height 29
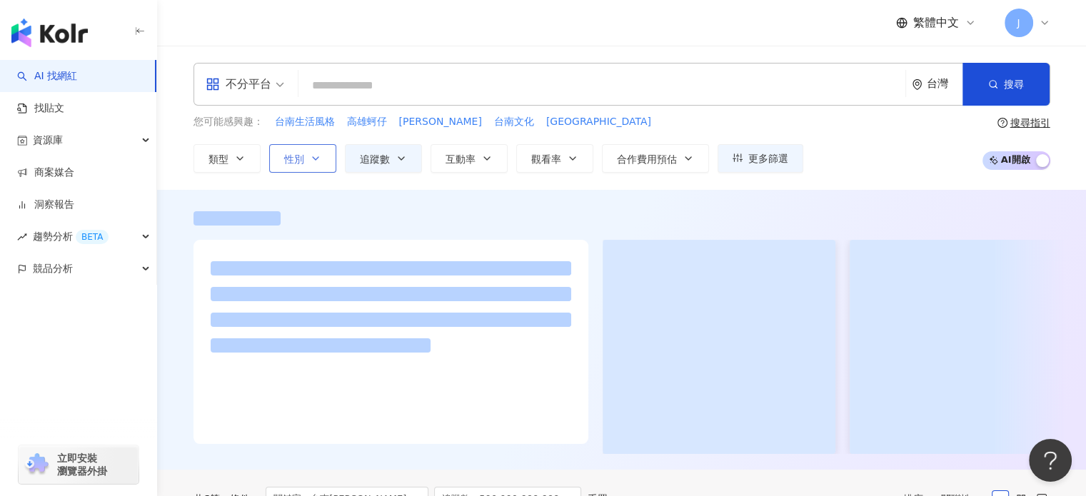
click at [300, 148] on button "性別" at bounding box center [302, 158] width 67 height 29
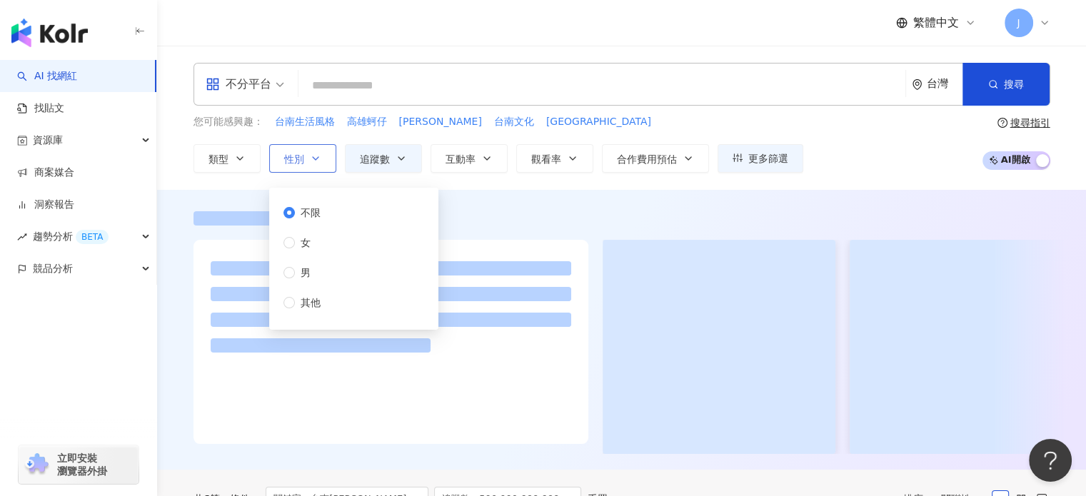
click at [300, 148] on button "性別" at bounding box center [302, 158] width 67 height 29
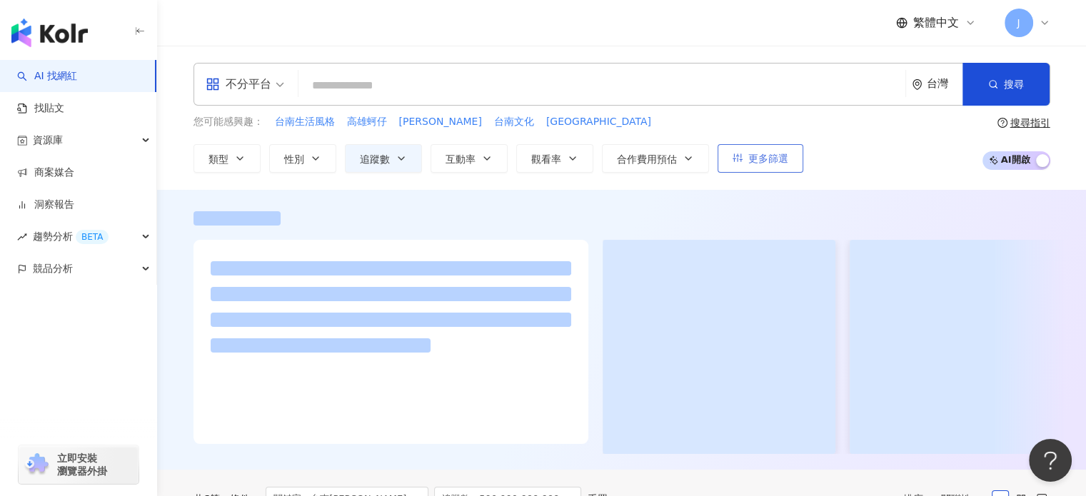
click at [785, 163] on span "更多篩選" at bounding box center [768, 158] width 40 height 11
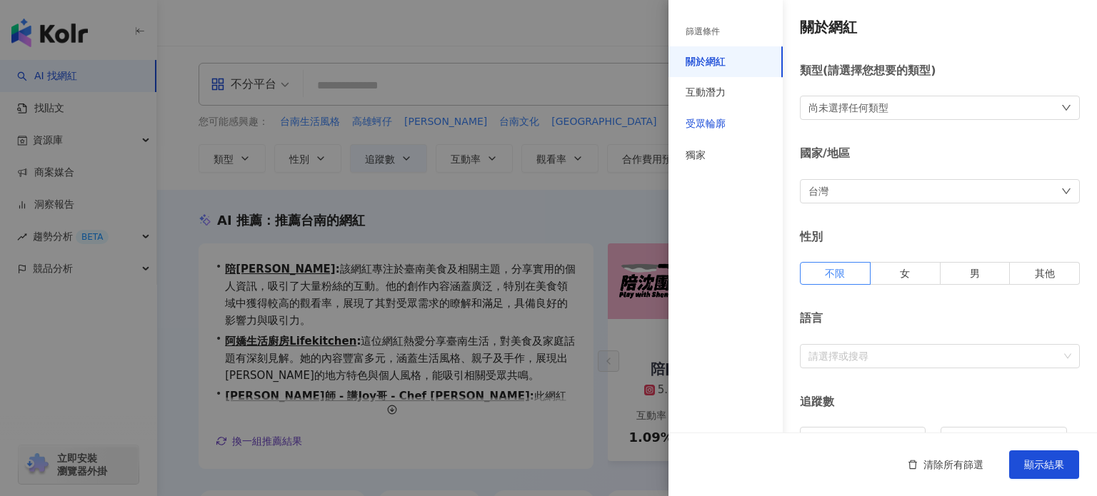
click at [715, 117] on div "受眾輪廓" at bounding box center [705, 124] width 40 height 14
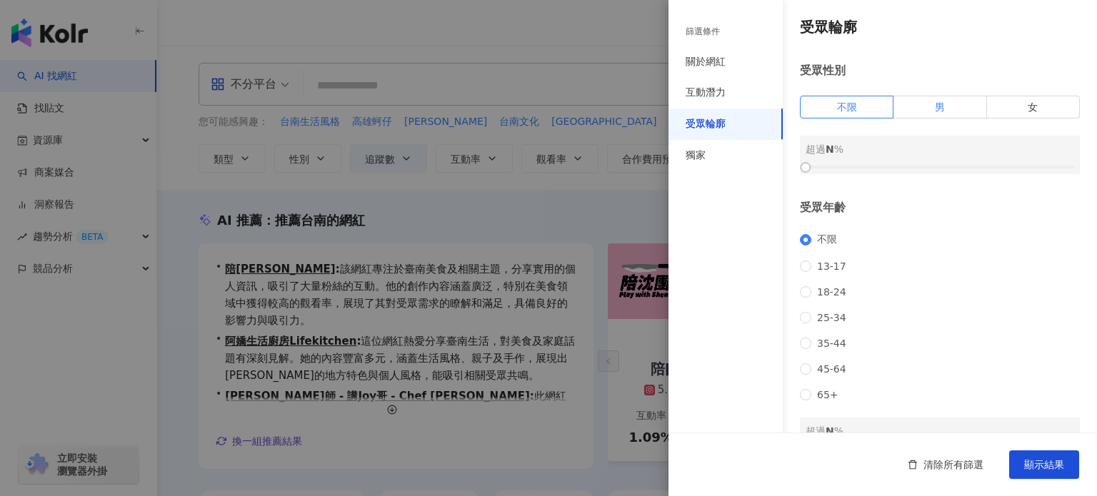
click at [962, 109] on label "男" at bounding box center [939, 107] width 93 height 23
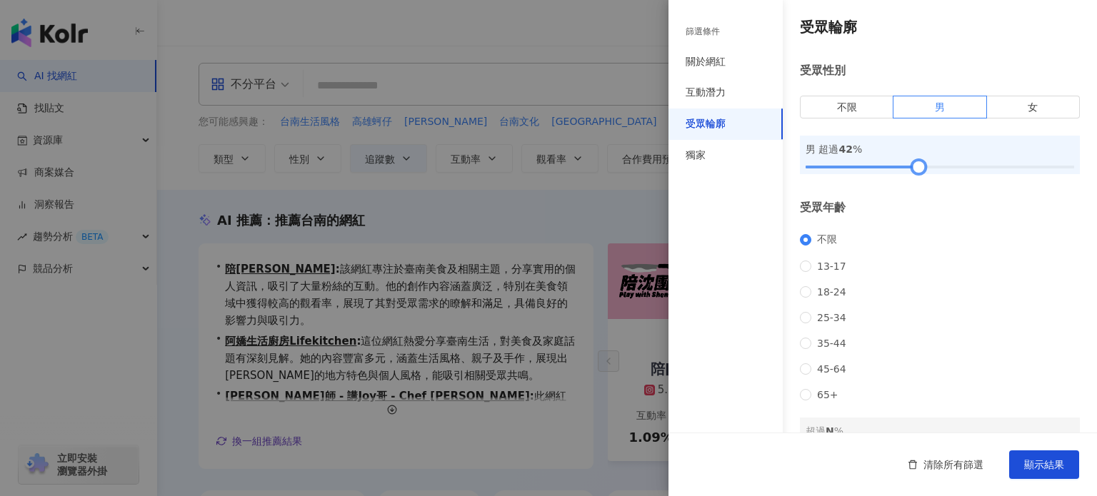
drag, startPoint x: 809, startPoint y: 168, endPoint x: 917, endPoint y: 168, distance: 108.5
click at [917, 168] on div at bounding box center [918, 167] width 8 height 8
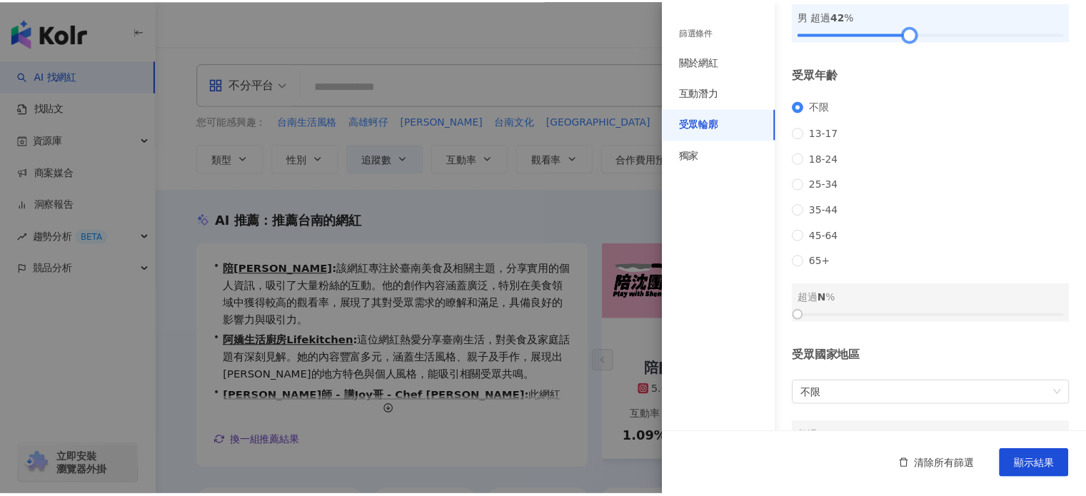
scroll to position [143, 0]
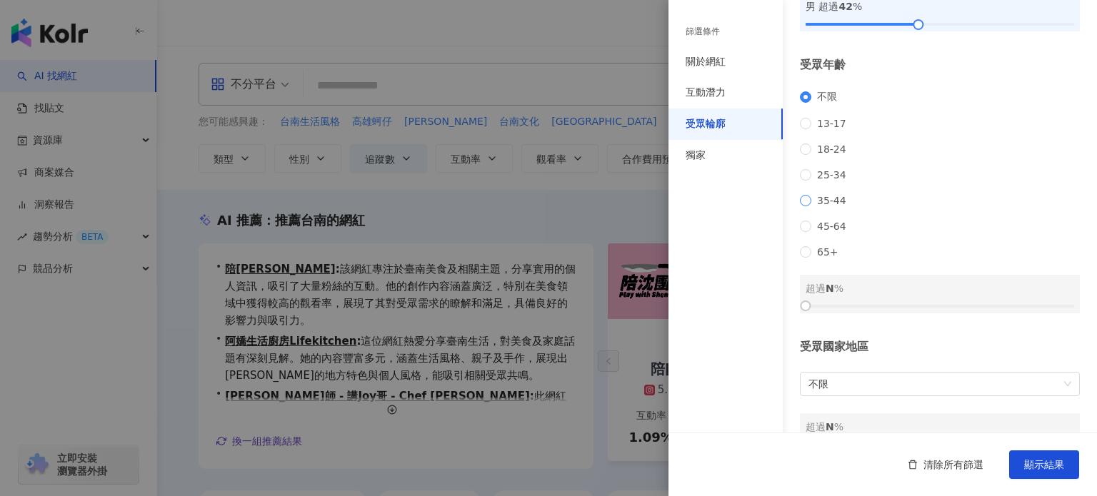
click at [835, 206] on span "35-44" at bounding box center [831, 200] width 41 height 11
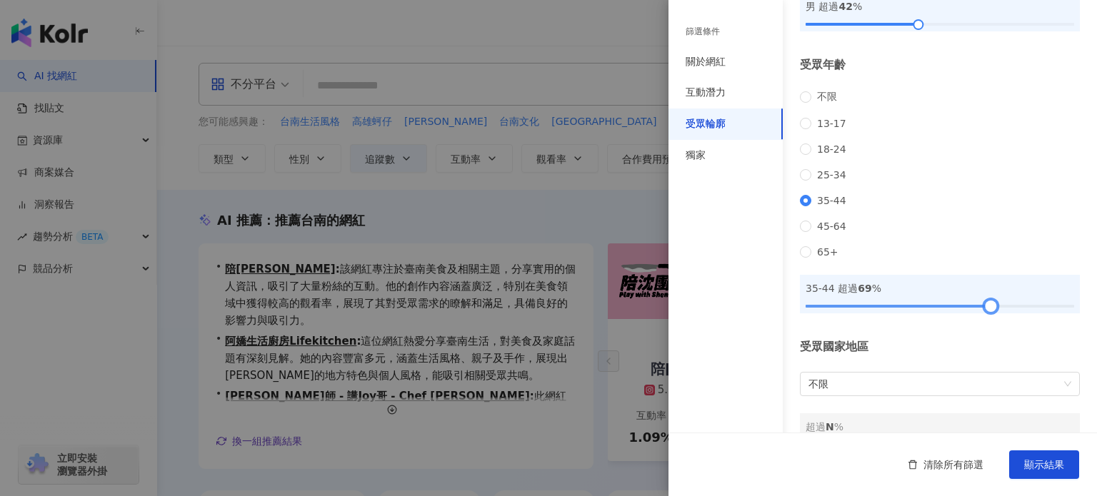
drag, startPoint x: 807, startPoint y: 323, endPoint x: 985, endPoint y: 320, distance: 178.5
click at [987, 310] on div at bounding box center [991, 306] width 8 height 8
click at [1042, 460] on span "顯示結果" at bounding box center [1044, 464] width 40 height 11
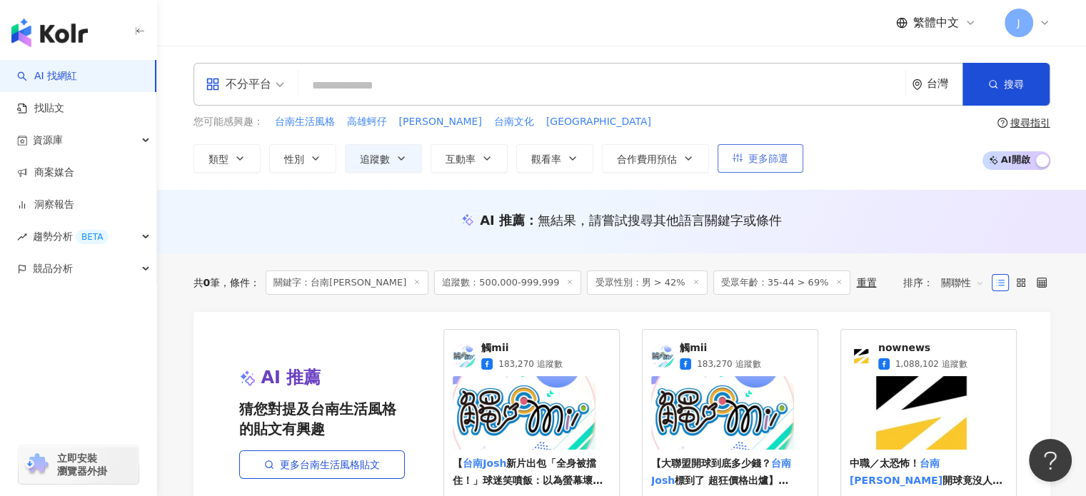
click at [791, 162] on button "更多篩選" at bounding box center [760, 158] width 86 height 29
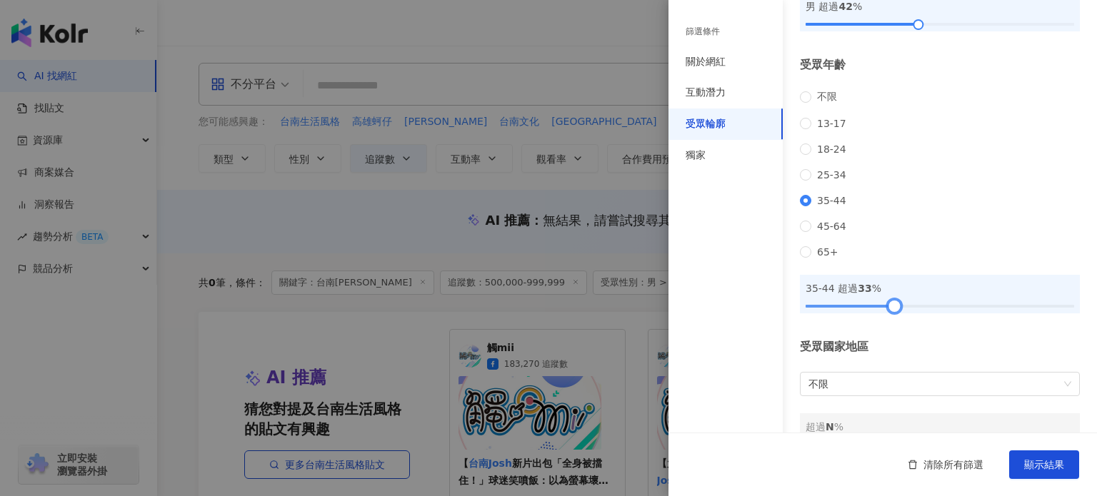
drag, startPoint x: 977, startPoint y: 324, endPoint x: 890, endPoint y: 328, distance: 87.2
click at [890, 311] on div at bounding box center [939, 306] width 268 height 9
click at [1039, 461] on span "顯示結果" at bounding box center [1044, 464] width 40 height 11
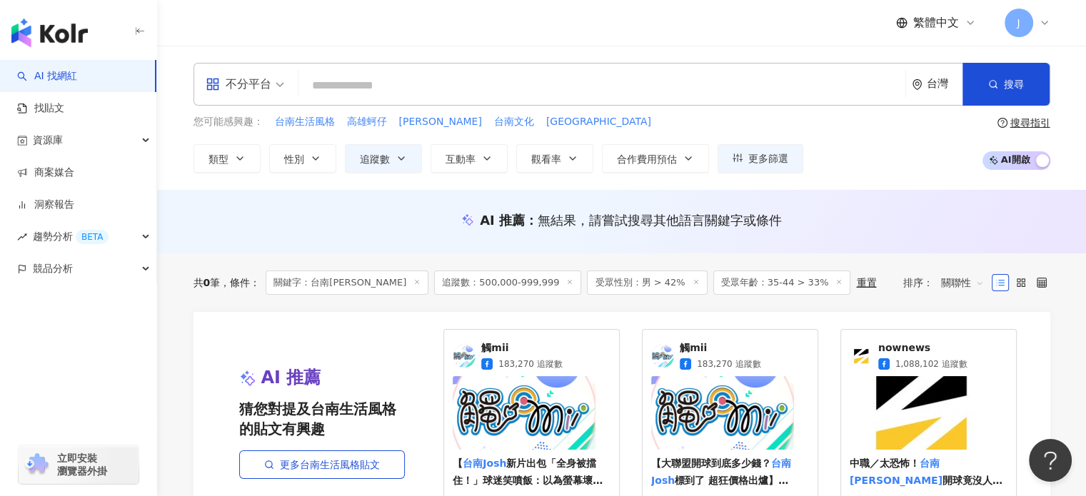
click at [1016, 159] on span "AI 開啟 AI 關閉" at bounding box center [1016, 160] width 68 height 19
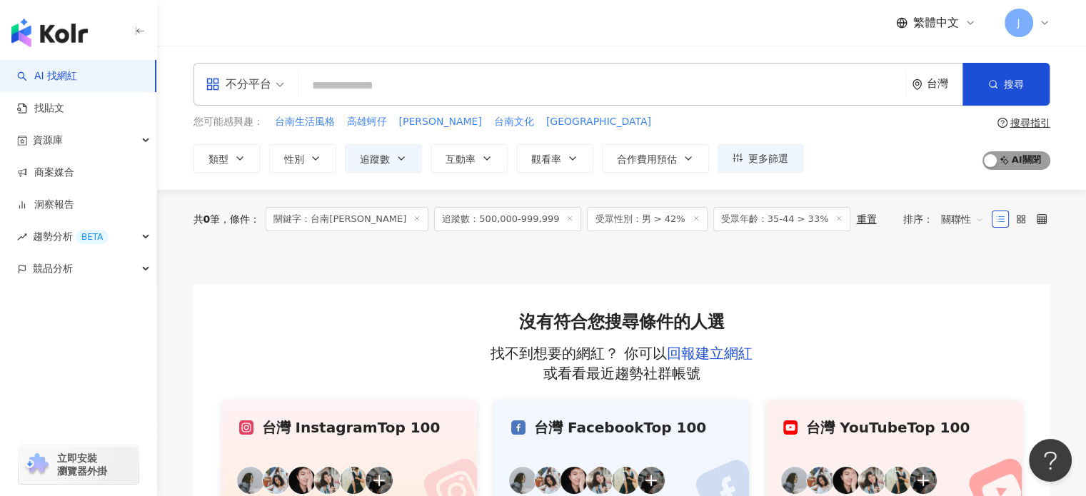
click at [1016, 159] on span "AI 開啟 AI 關閉" at bounding box center [1016, 160] width 68 height 19
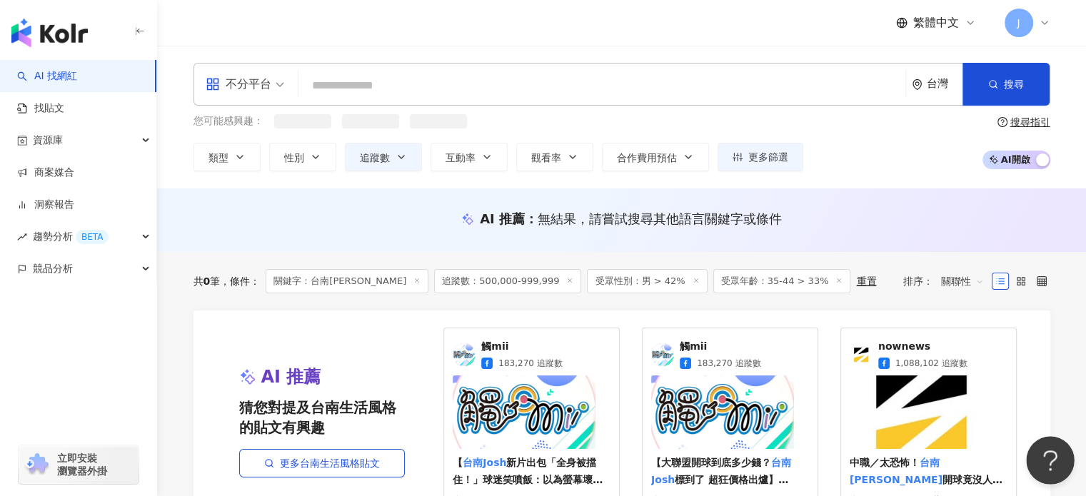
click at [1053, 463] on button "Open Beacon popover" at bounding box center [1047, 457] width 43 height 43
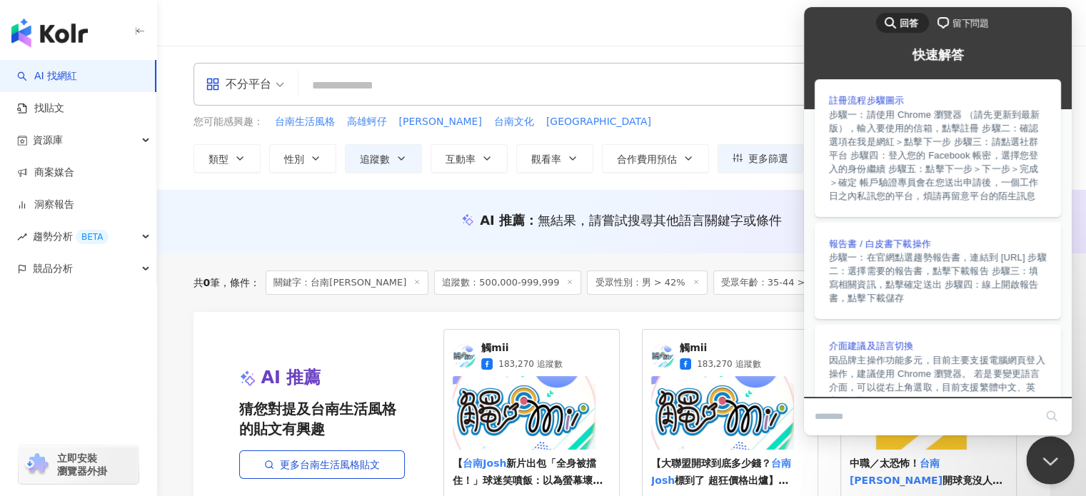
click at [1053, 463] on button "Close Beacon popover" at bounding box center [1047, 457] width 43 height 43
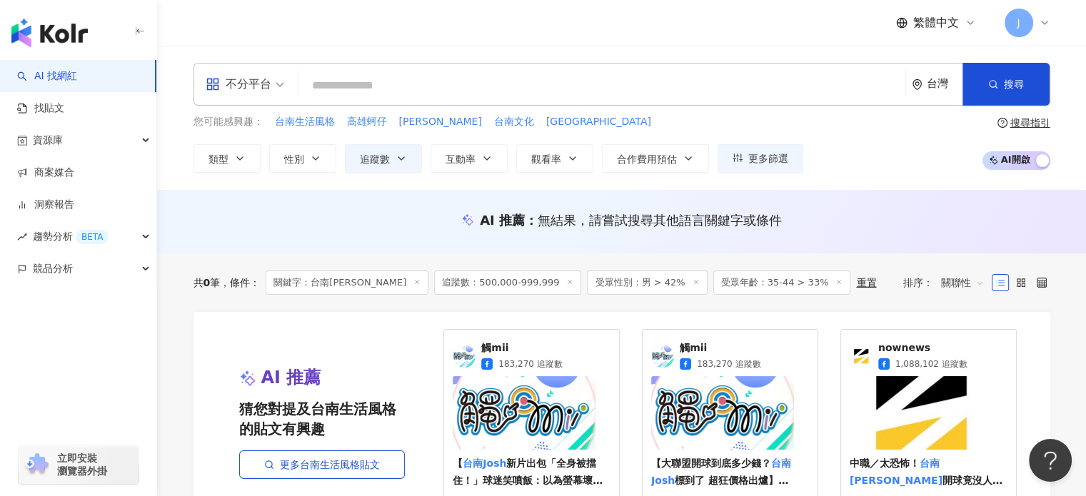
click at [77, 72] on link "AI 找網紅" at bounding box center [47, 76] width 60 height 14
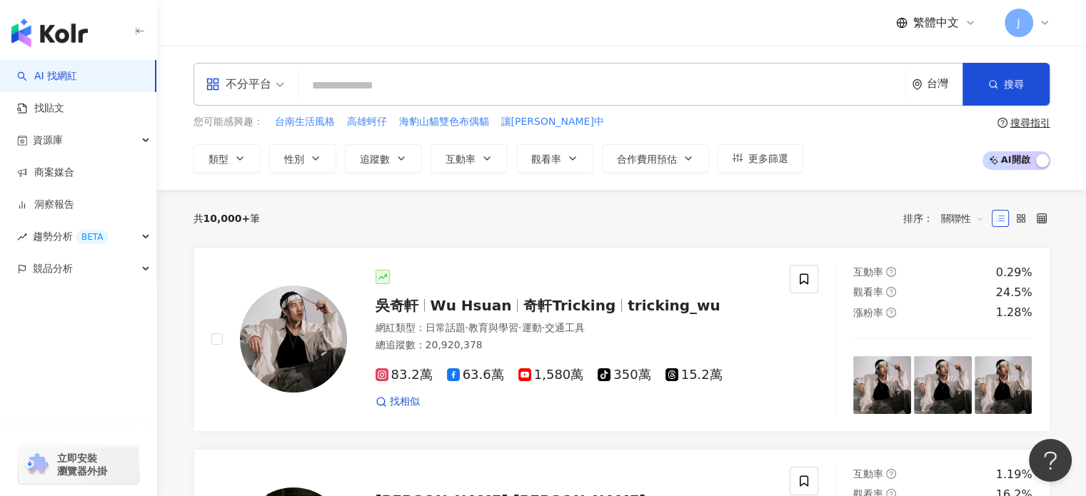
click at [554, 88] on input "search" at bounding box center [601, 85] width 595 height 27
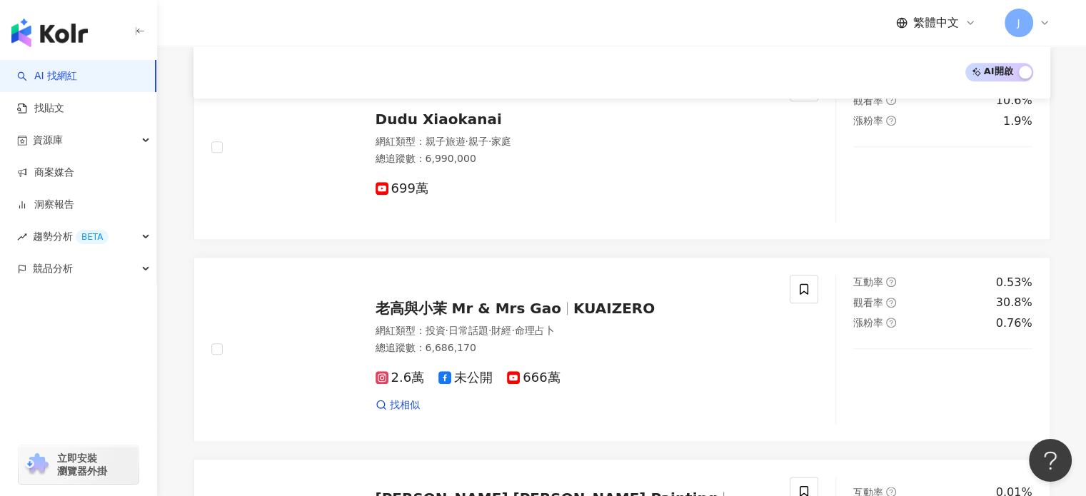
scroll to position [1713, 0]
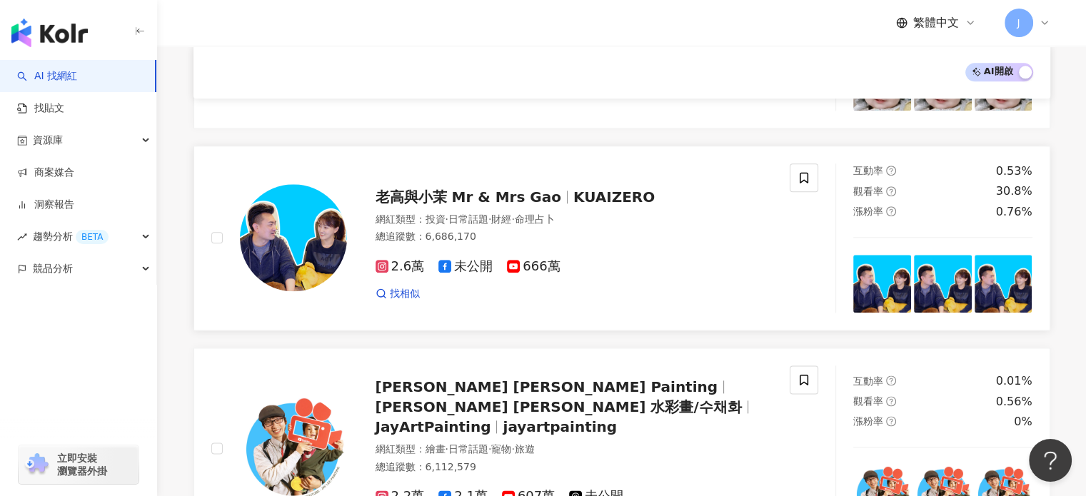
click at [551, 196] on span "老高與小茉 Mr & Mrs Gao" at bounding box center [475, 196] width 198 height 17
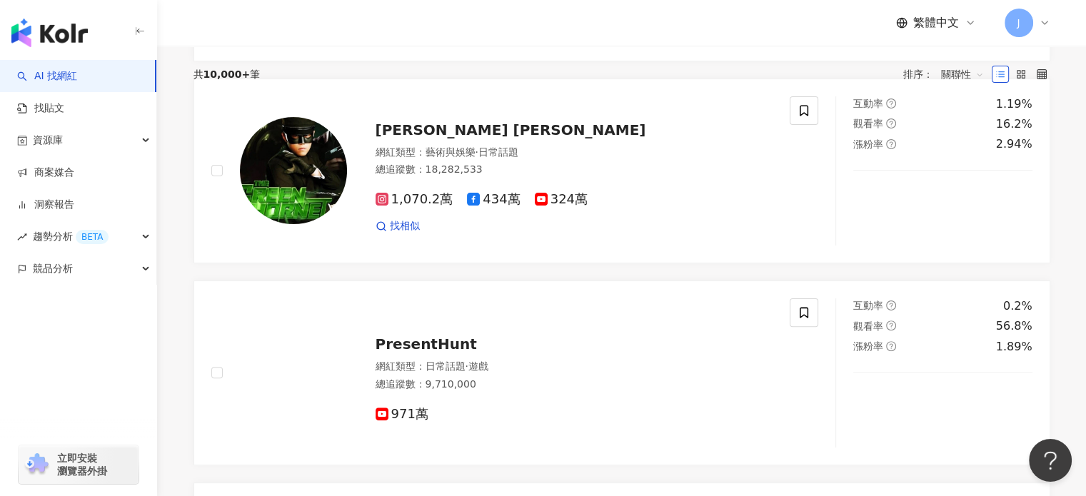
scroll to position [0, 0]
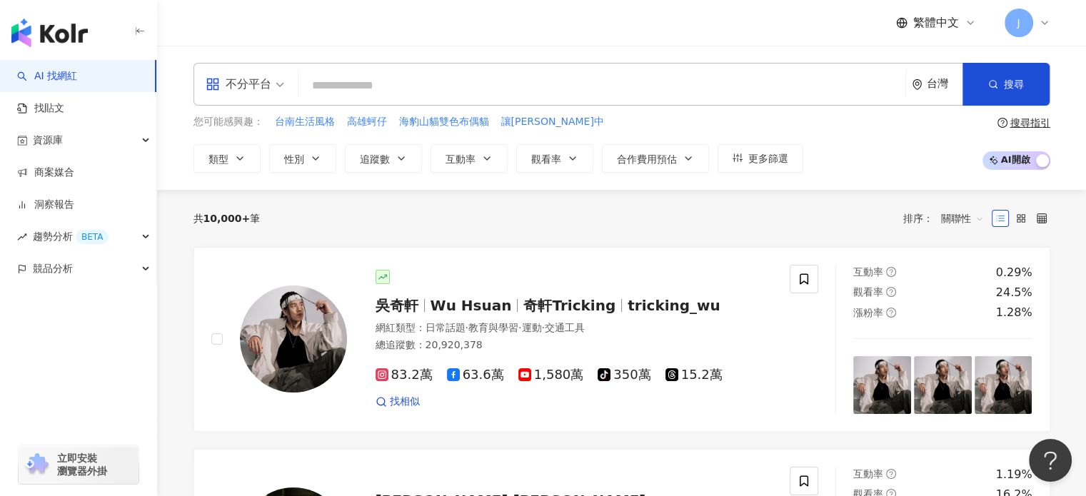
click at [539, 74] on input "search" at bounding box center [601, 85] width 595 height 27
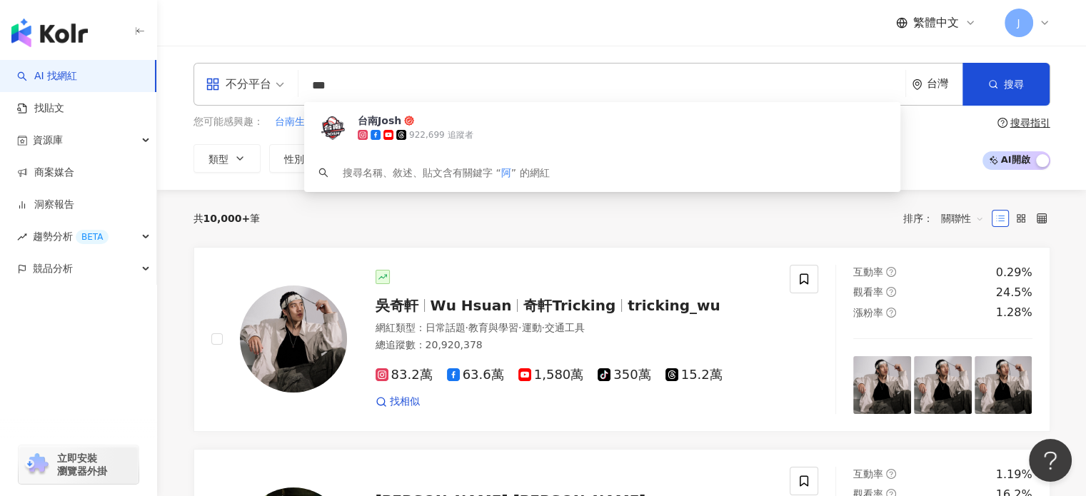
type input "**"
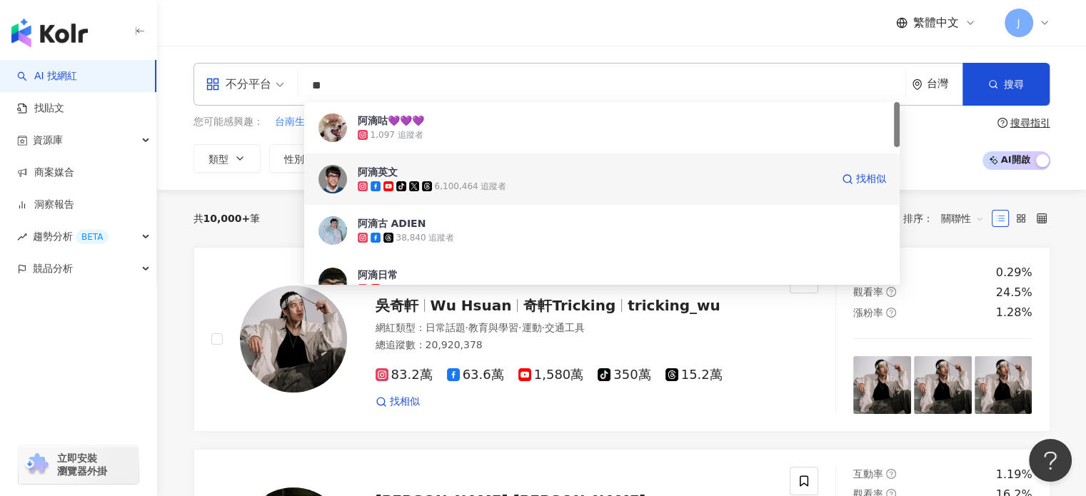
click at [594, 181] on div "tiktok-icon 6,100,464 追蹤者" at bounding box center [594, 186] width 473 height 14
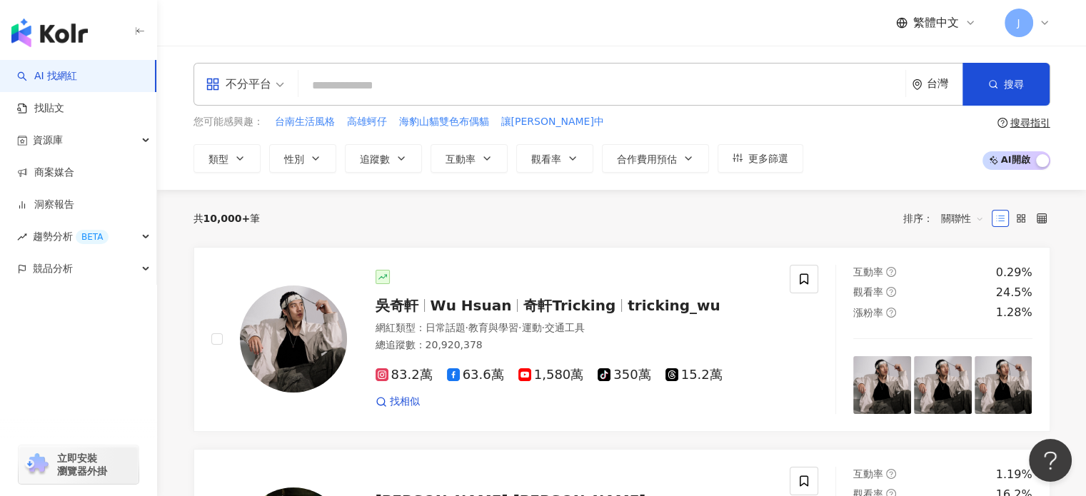
click at [353, 81] on input "search" at bounding box center [601, 85] width 595 height 27
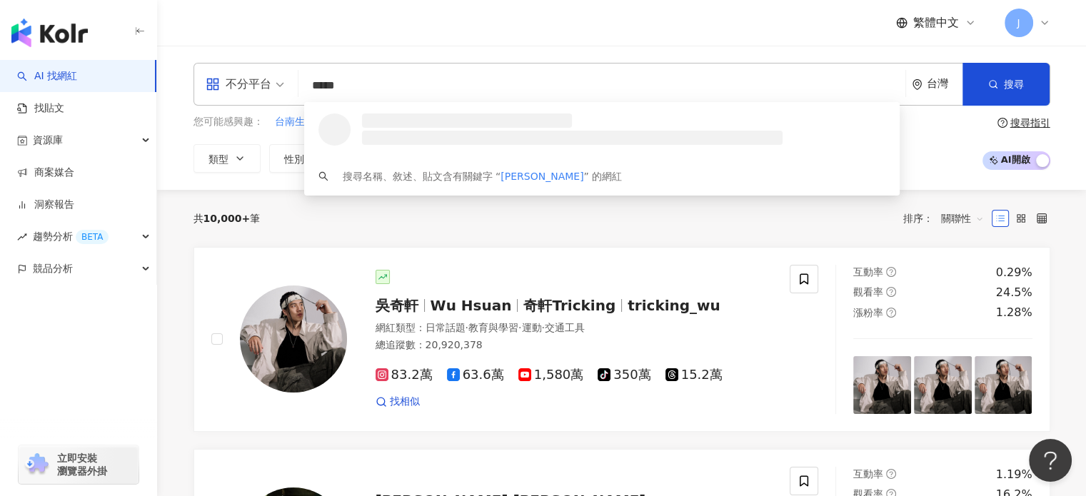
type input "******"
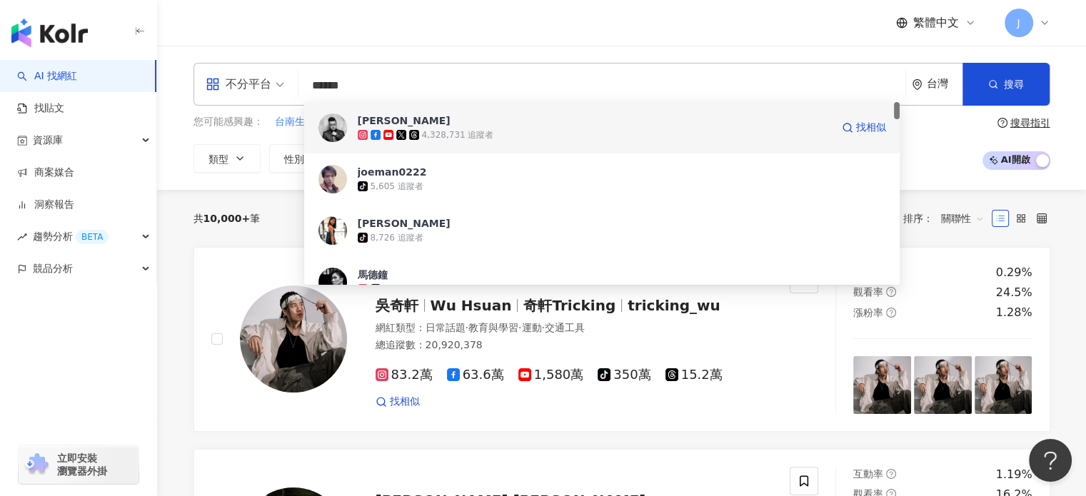
click at [483, 116] on span "Joeman" at bounding box center [594, 121] width 473 height 14
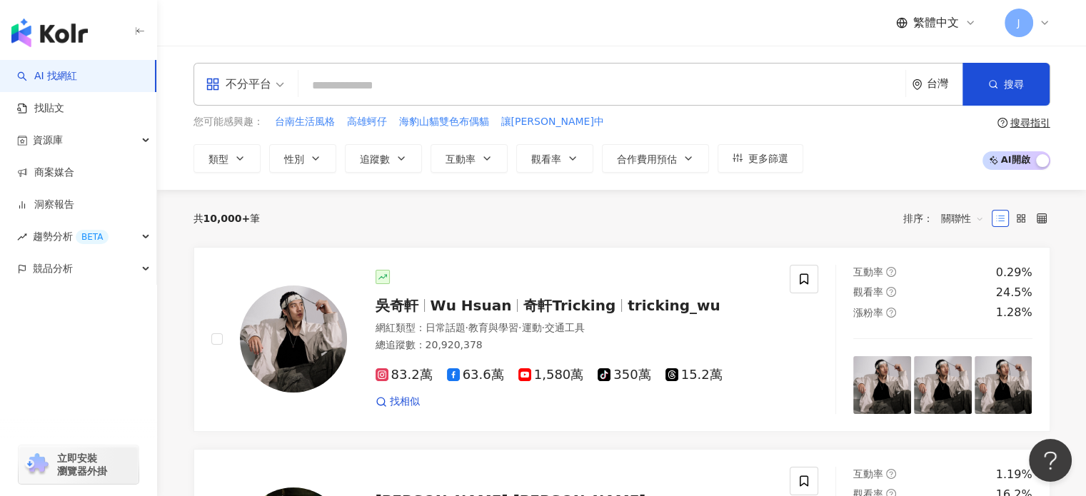
click at [360, 87] on input "search" at bounding box center [601, 85] width 595 height 27
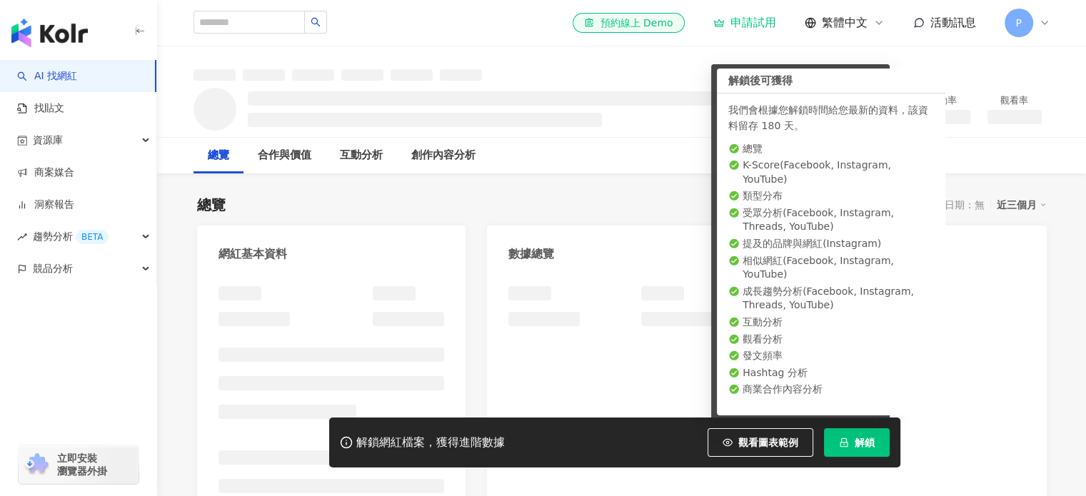
click at [550, 286] on div at bounding box center [766, 306] width 516 height 40
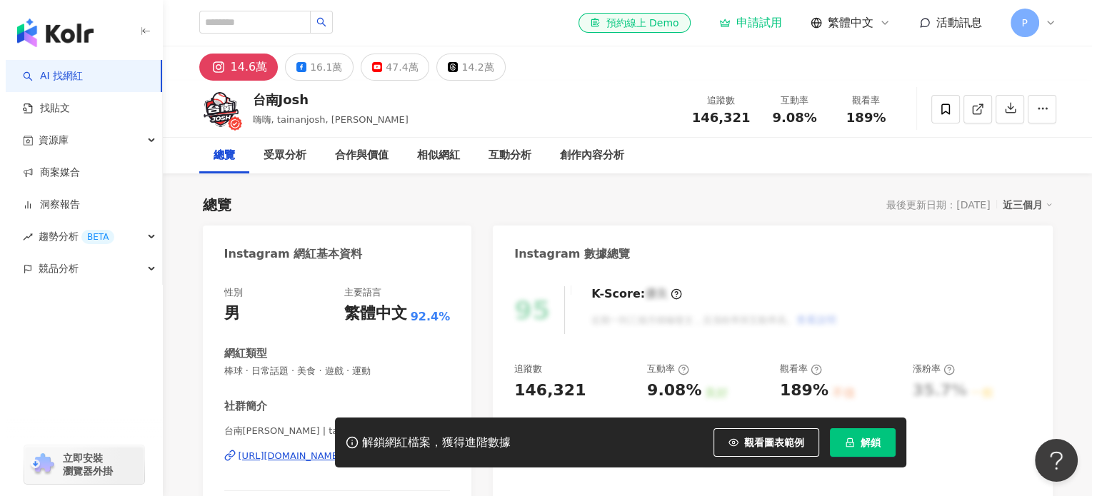
scroll to position [71, 0]
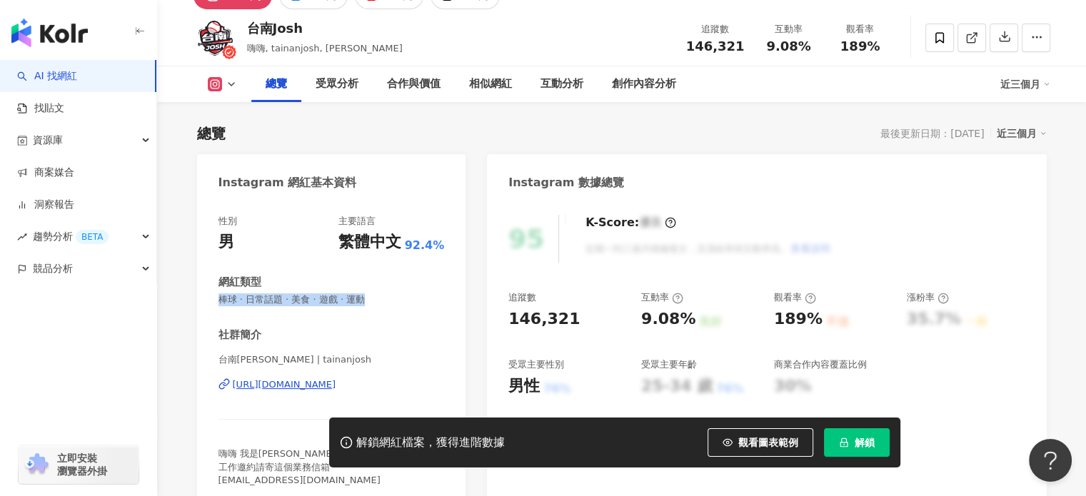
drag, startPoint x: 216, startPoint y: 301, endPoint x: 390, endPoint y: 299, distance: 174.2
click at [390, 299] on div "性別 男 主要語言 繁體中文 92.4% 網紅類型 棒球 · 日常話題 · 美食 · 遊戲 · 運動 社群簡介 台南[PERSON_NAME] | taina…" at bounding box center [331, 355] width 269 height 308
copy span "棒球 · 日常話題 · 美食 · 遊戲 · 運動"
